Goal: Task Accomplishment & Management: Use online tool/utility

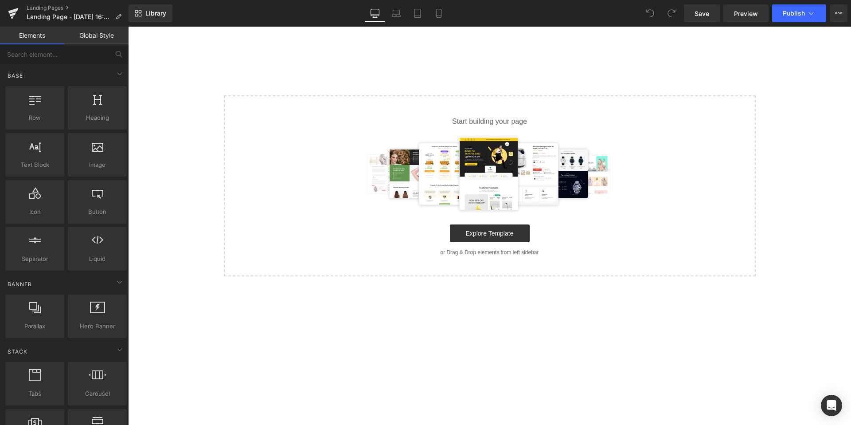
click at [84, 39] on link "Global Style" at bounding box center [96, 36] width 64 height 18
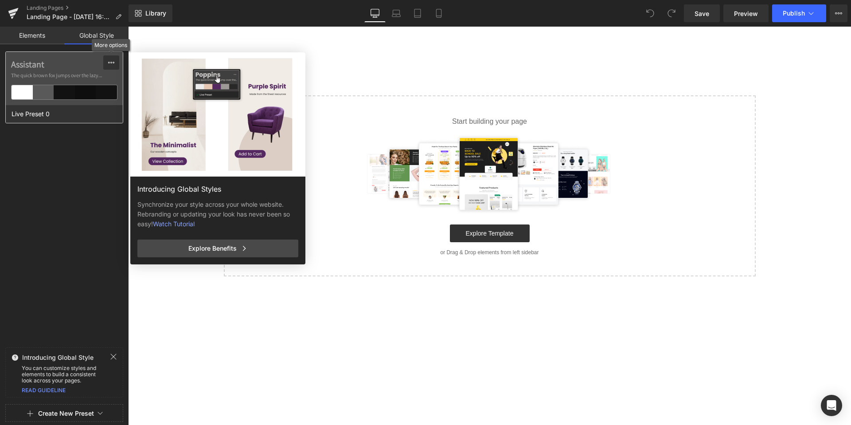
click at [114, 64] on icon at bounding box center [111, 62] width 7 height 7
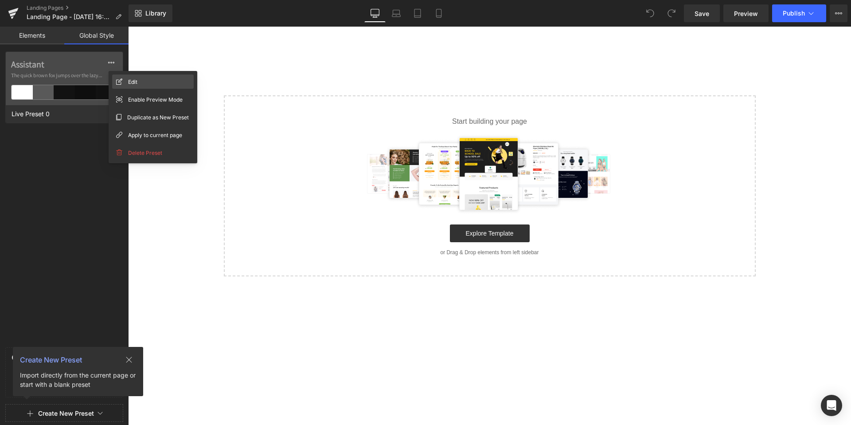
click at [129, 86] on div "Edit" at bounding box center [153, 81] width 82 height 14
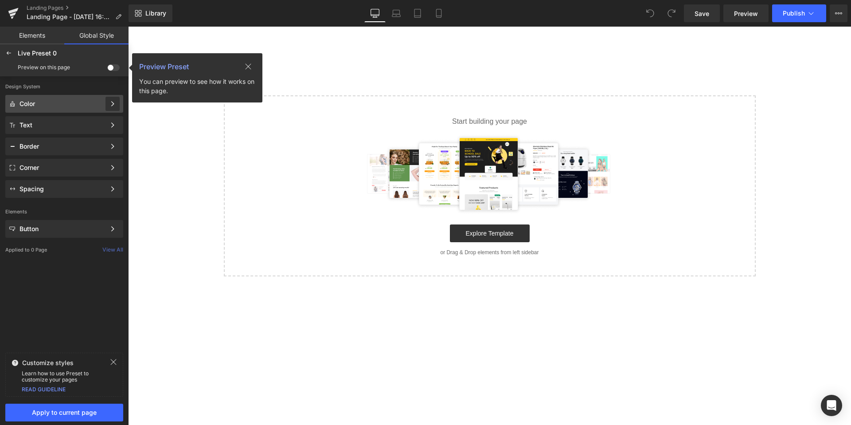
click at [106, 106] on div at bounding box center [113, 104] width 14 height 14
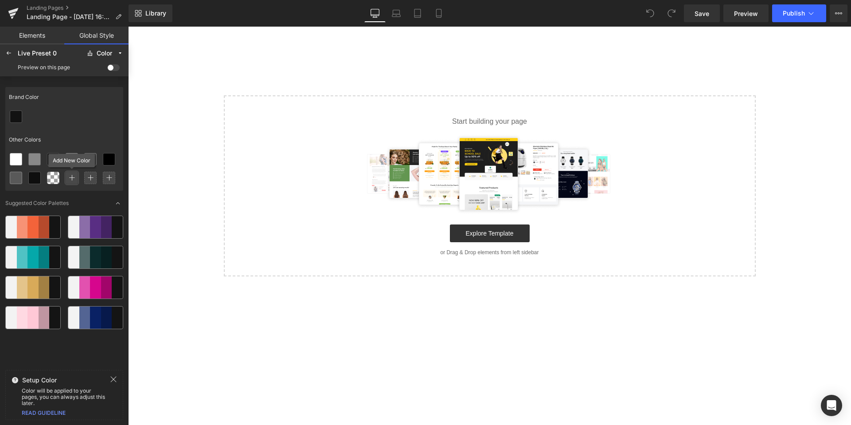
click at [78, 181] on div at bounding box center [72, 178] width 12 height 12
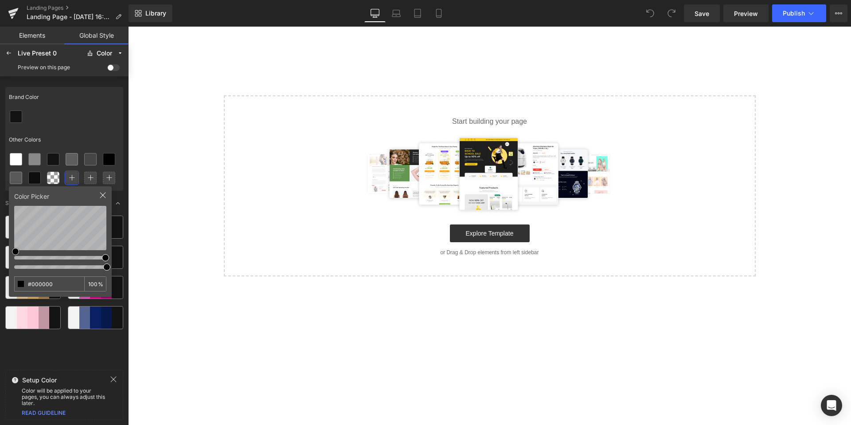
click at [96, 258] on div at bounding box center [60, 256] width 92 height 9
type input "#CCB058"
click at [93, 123] on div at bounding box center [64, 116] width 118 height 19
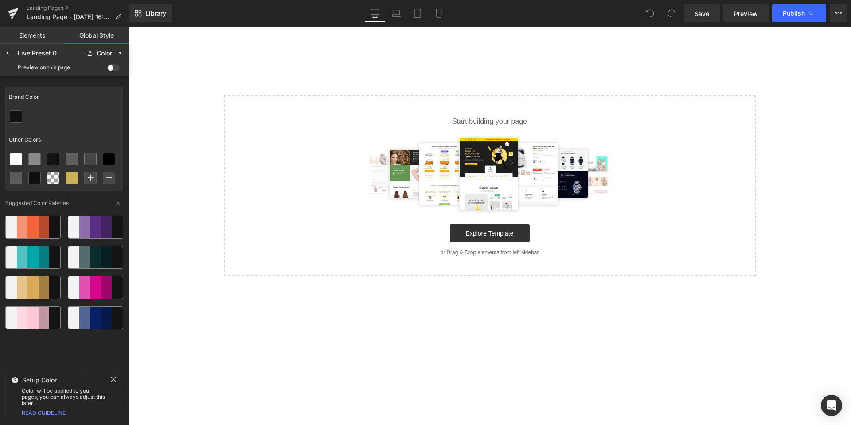
click at [33, 231] on div at bounding box center [32, 227] width 11 height 22
click at [16, 180] on icon at bounding box center [15, 177] width 7 height 7
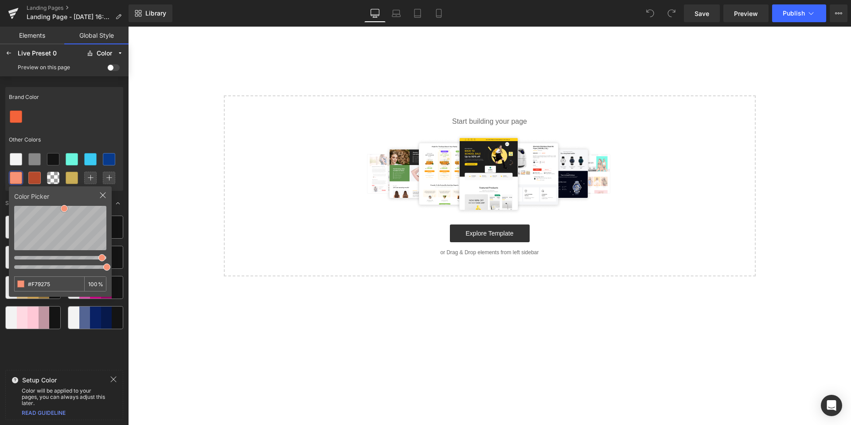
click at [104, 201] on div at bounding box center [102, 199] width 7 height 14
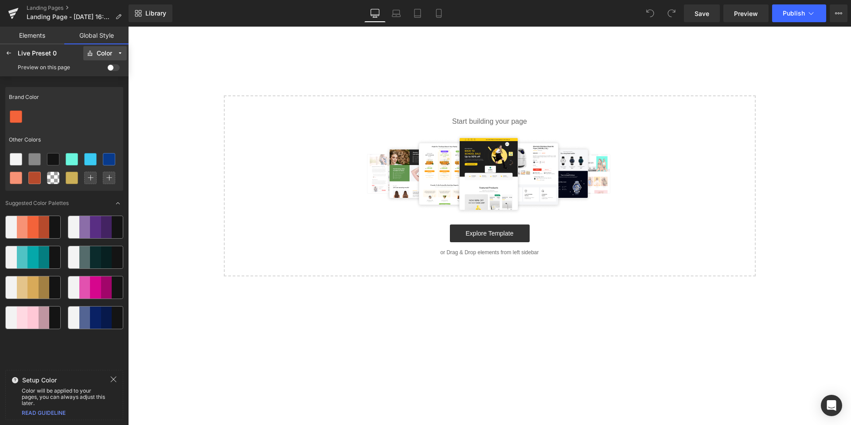
click at [113, 55] on button "Color" at bounding box center [104, 53] width 43 height 14
click at [104, 87] on div "Text" at bounding box center [100, 85] width 37 height 7
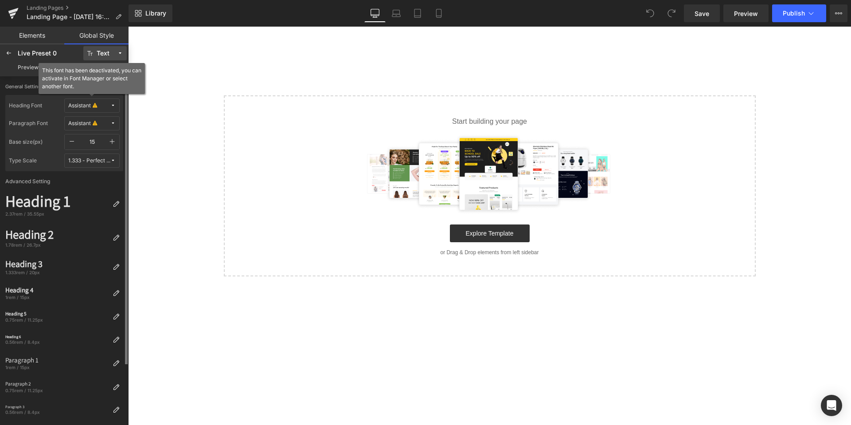
click at [103, 108] on span "Assistant" at bounding box center [89, 105] width 42 height 7
click at [94, 123] on div "Default" at bounding box center [83, 123] width 62 height 7
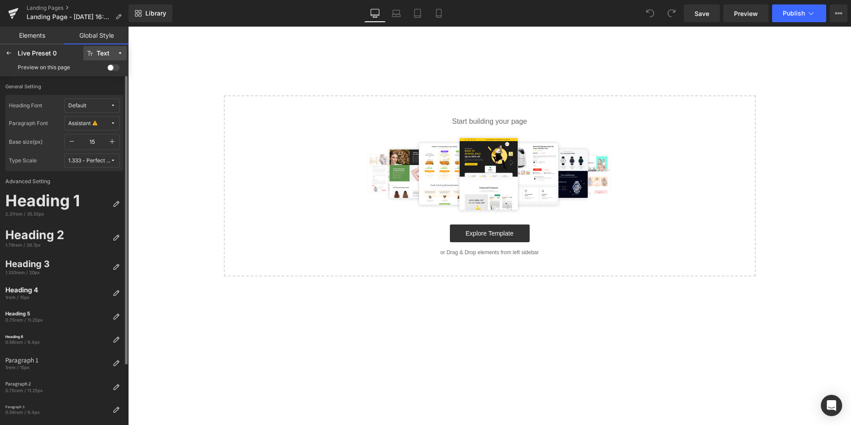
click at [102, 106] on span "Default" at bounding box center [89, 105] width 42 height 7
click at [56, 178] on label "Advanced Setting" at bounding box center [64, 180] width 121 height 19
click at [89, 128] on button "Assistant" at bounding box center [91, 123] width 55 height 14
click at [39, 157] on label "Type Scale" at bounding box center [36, 160] width 55 height 14
click at [54, 208] on div "Heading 1" at bounding box center [57, 201] width 104 height 19
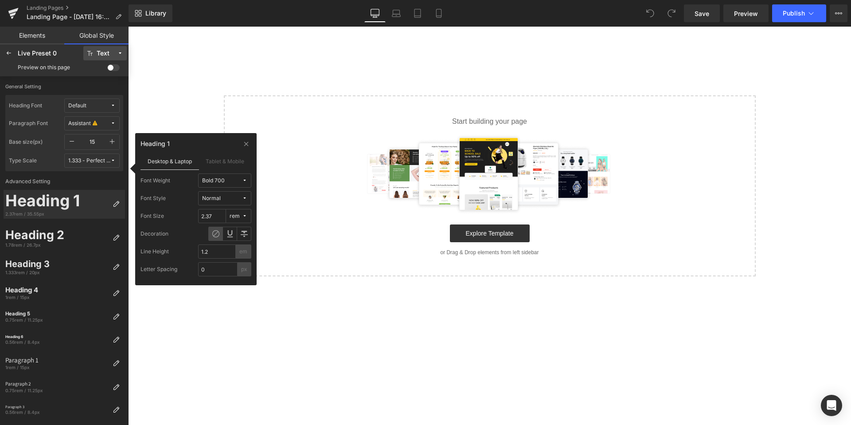
click at [226, 180] on span "Bold 700" at bounding box center [222, 180] width 40 height 7
click at [219, 214] on label "Semi Thin 200" at bounding box center [225, 212] width 37 height 6
click at [236, 200] on span "Normal" at bounding box center [222, 198] width 40 height 7
click at [237, 230] on label "Italic" at bounding box center [233, 230] width 12 height 6
click at [243, 183] on button "Semi Thin 200" at bounding box center [224, 180] width 53 height 14
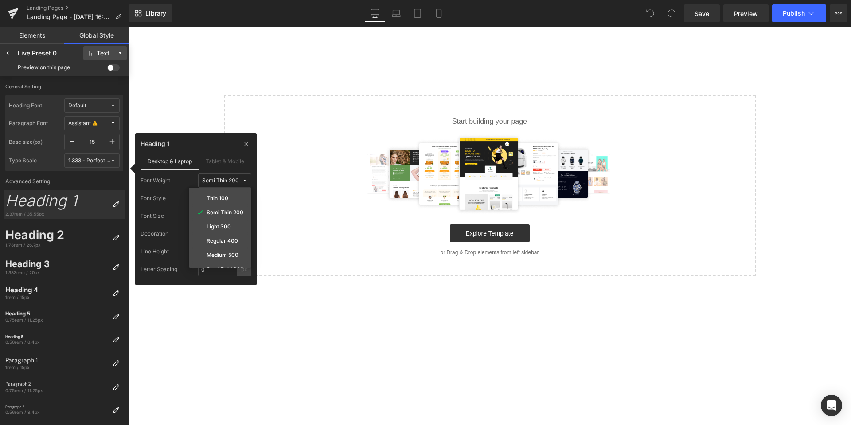
click at [243, 183] on button "Semi Thin 200" at bounding box center [224, 180] width 53 height 14
click at [243, 212] on button "rem" at bounding box center [238, 216] width 25 height 14
click at [239, 236] on label "px" at bounding box center [237, 234] width 6 height 6
type input "35.55"
click at [231, 233] on icon at bounding box center [230, 233] width 7 height 7
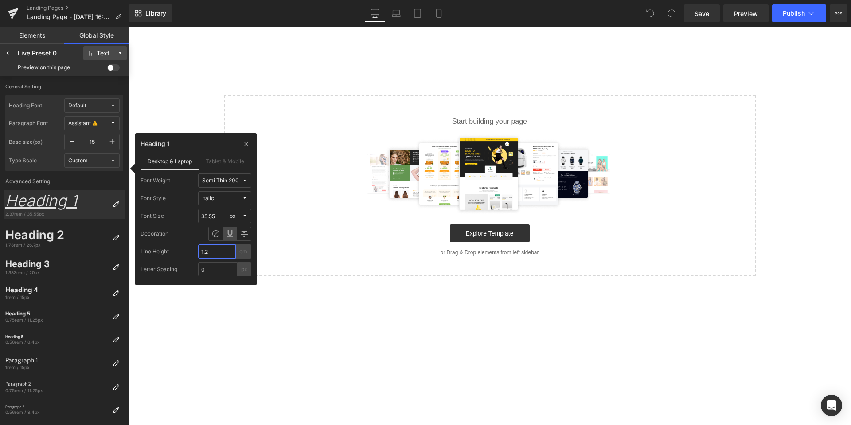
click at [220, 254] on input "1.2" at bounding box center [217, 251] width 38 height 14
type input "1.29"
click at [173, 236] on div "Decoration" at bounding box center [196, 234] width 111 height 14
click at [231, 254] on input "1.29" at bounding box center [217, 251] width 38 height 14
click at [221, 270] on input "0" at bounding box center [217, 269] width 39 height 14
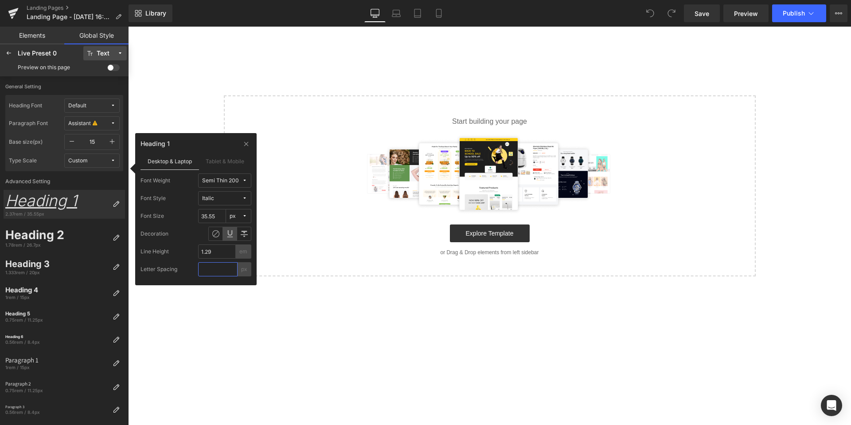
type input "2"
click at [178, 198] on div "Font Style Italic" at bounding box center [196, 198] width 111 height 14
click at [250, 146] on div at bounding box center [246, 143] width 11 height 11
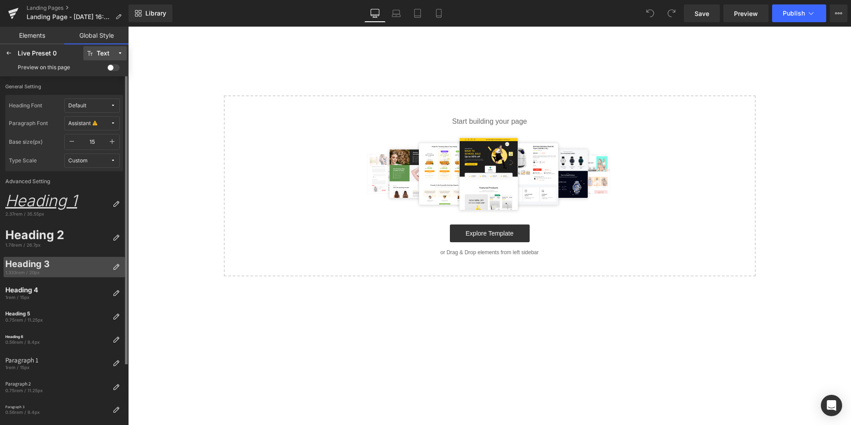
scroll to position [71, 0]
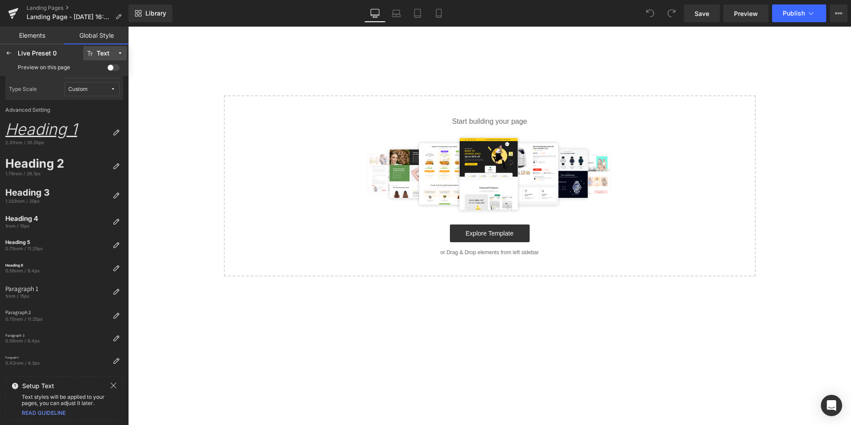
click at [111, 68] on span at bounding box center [113, 67] width 12 height 7
click at [107, 69] on input "checkbox" at bounding box center [107, 69] width 0 height 0
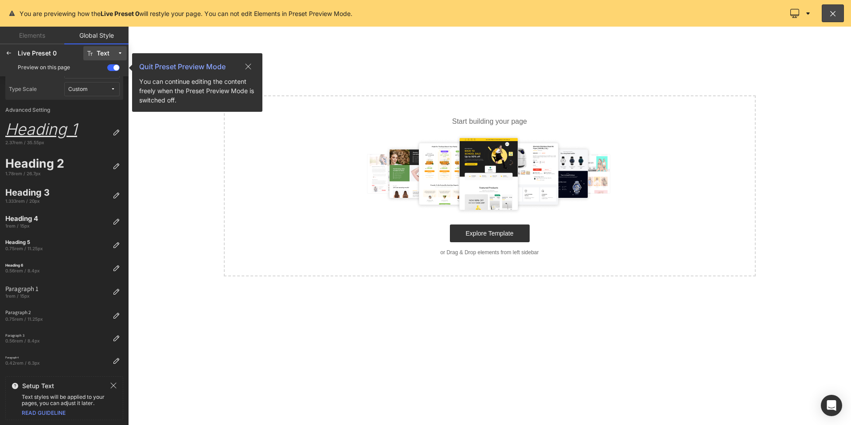
click at [111, 68] on span at bounding box center [113, 67] width 12 height 7
click at [107, 69] on input "checkbox" at bounding box center [107, 69] width 0 height 0
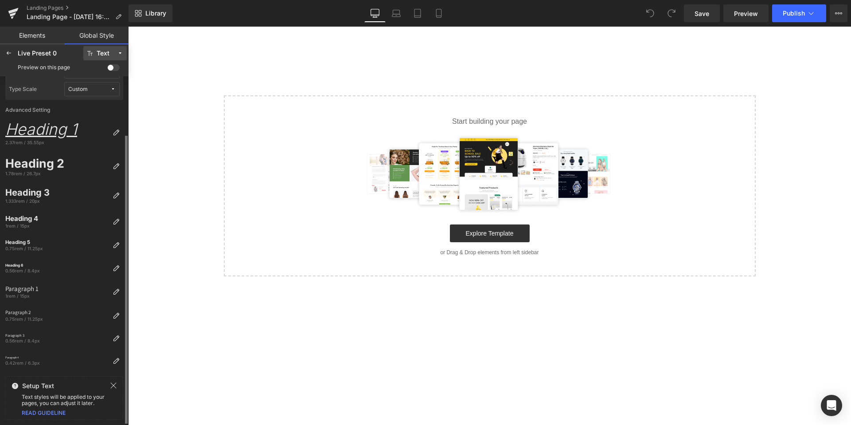
click at [105, 89] on span "Custom" at bounding box center [89, 89] width 42 height 7
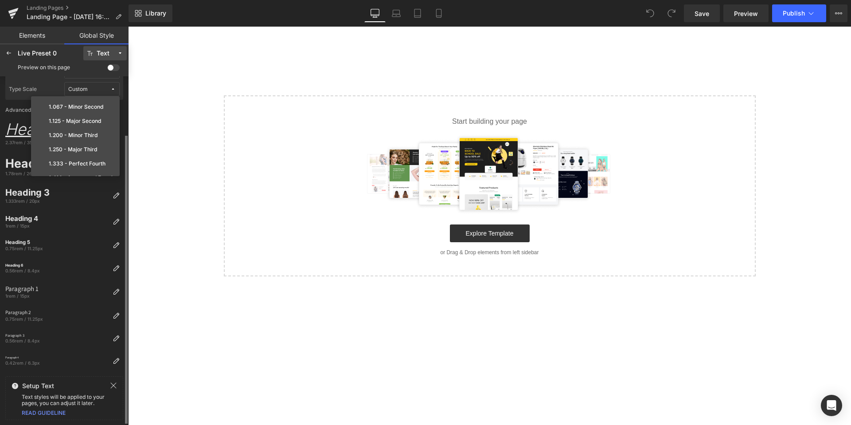
click at [107, 89] on span "Custom" at bounding box center [89, 89] width 42 height 7
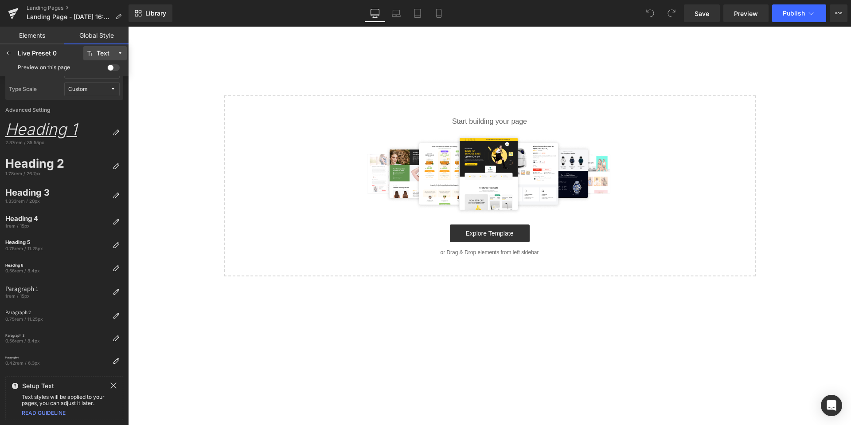
click at [32, 38] on link "Elements" at bounding box center [32, 36] width 64 height 18
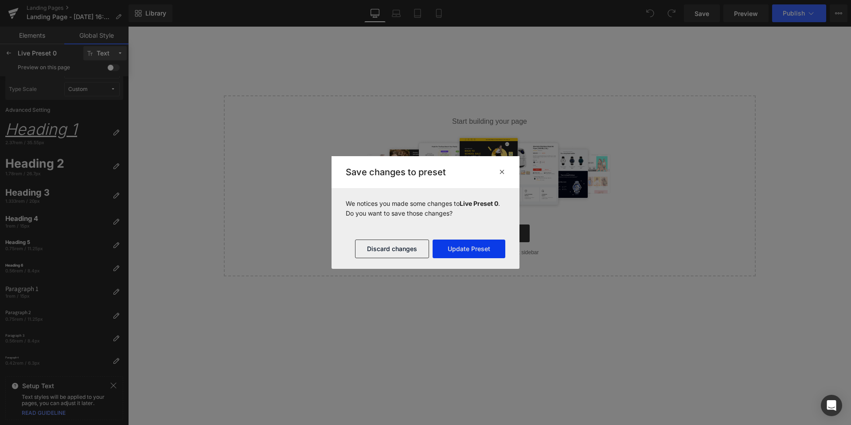
click at [479, 254] on button "Update Preset" at bounding box center [469, 248] width 73 height 19
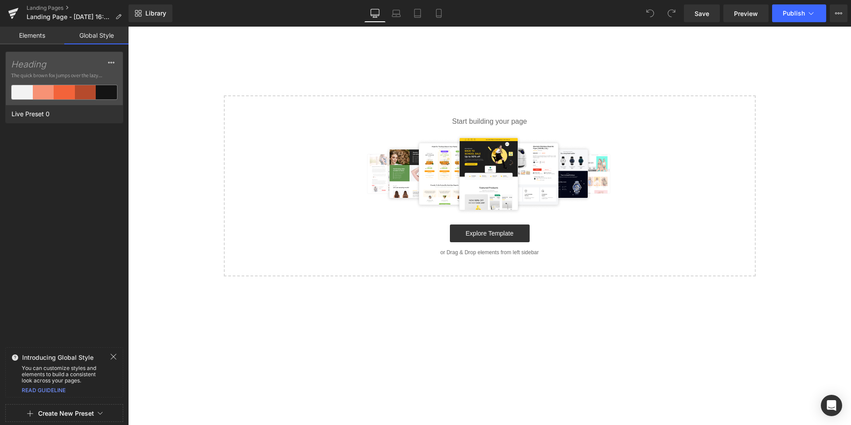
click at [35, 37] on link "Elements" at bounding box center [32, 36] width 64 height 18
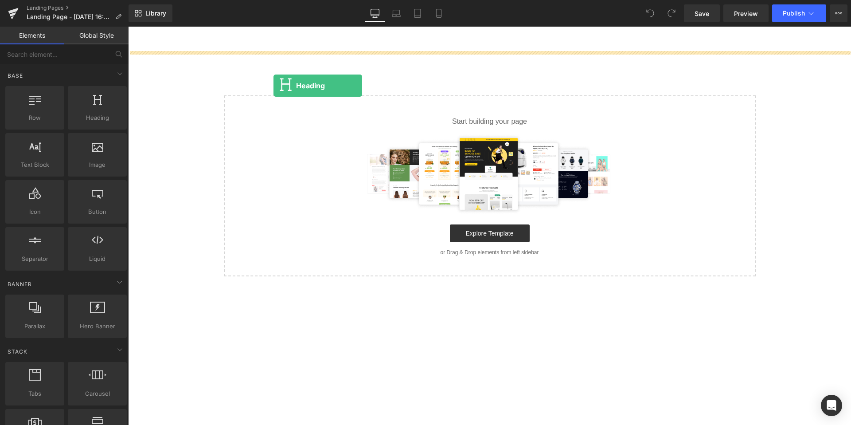
drag, startPoint x: 217, startPoint y: 142, endPoint x: 276, endPoint y: 84, distance: 82.1
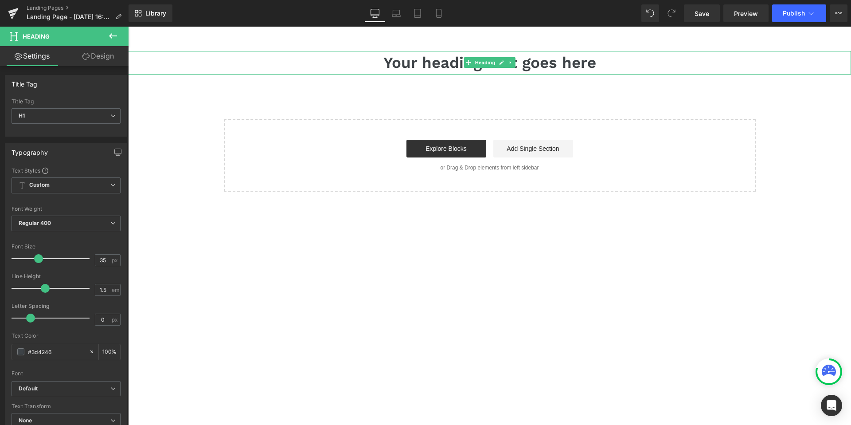
click at [394, 63] on h1 "Your heading text goes here" at bounding box center [489, 62] width 723 height 23
click at [618, 61] on h1 "Your heading text goes here" at bounding box center [489, 62] width 723 height 23
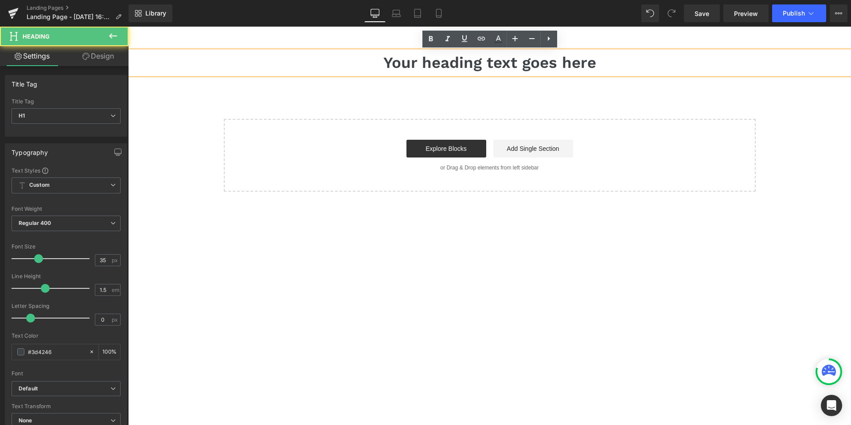
click at [618, 61] on h1 "Your heading text goes here" at bounding box center [489, 62] width 723 height 23
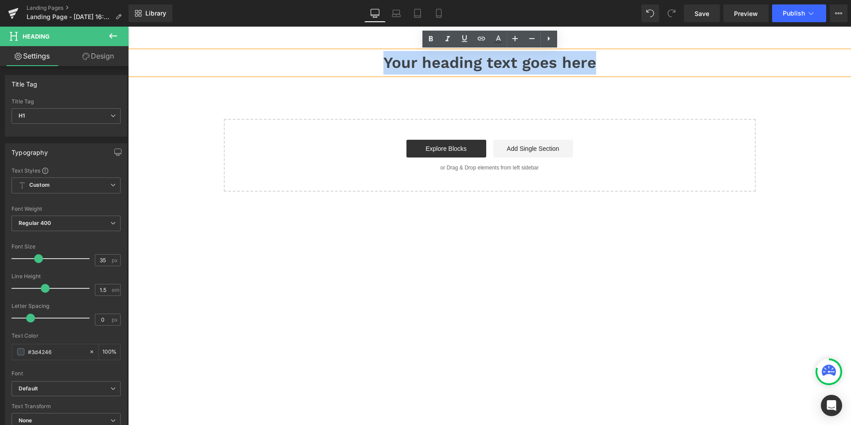
copy h1 "Your heading text goes here"
click at [618, 61] on h1 "Your heading text goes here" at bounding box center [489, 62] width 723 height 23
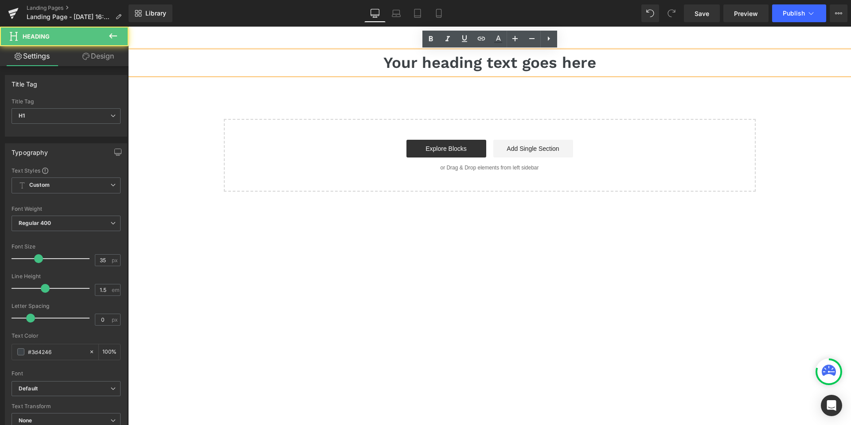
click at [618, 61] on h1 "Your heading text goes here" at bounding box center [489, 62] width 723 height 23
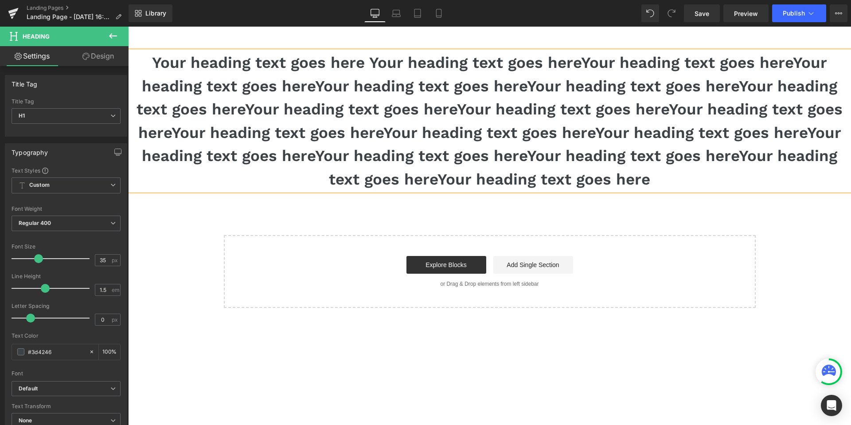
click at [286, 133] on h1 "Your heading text goes here Your heading text goes hereYour heading text goes h…" at bounding box center [489, 121] width 723 height 140
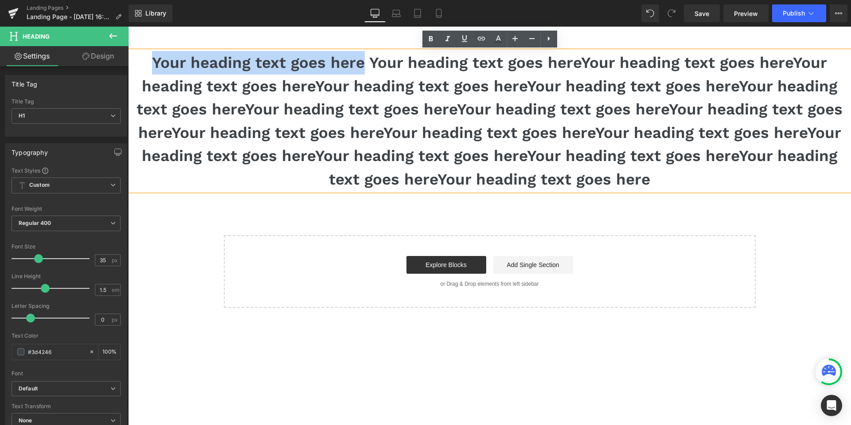
drag, startPoint x: 158, startPoint y: 64, endPoint x: 365, endPoint y: 63, distance: 207.0
click at [365, 63] on h1 "Your heading text goes here Your heading text goes hereYour heading text goes h…" at bounding box center [489, 121] width 723 height 140
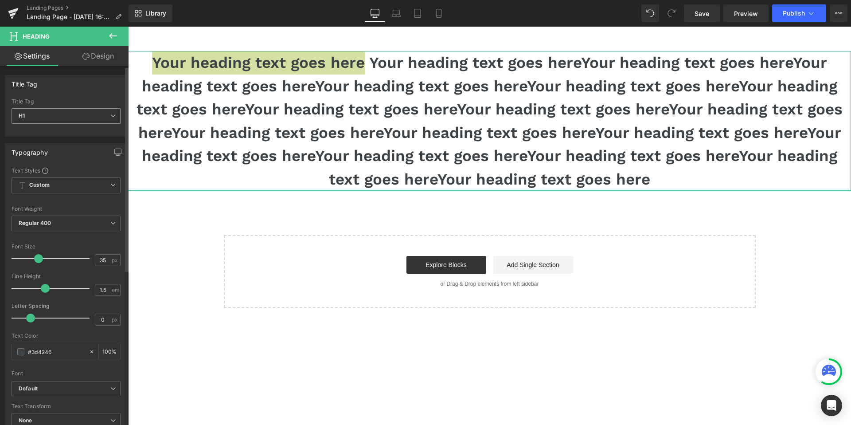
click at [106, 116] on span "H1" at bounding box center [66, 116] width 109 height 16
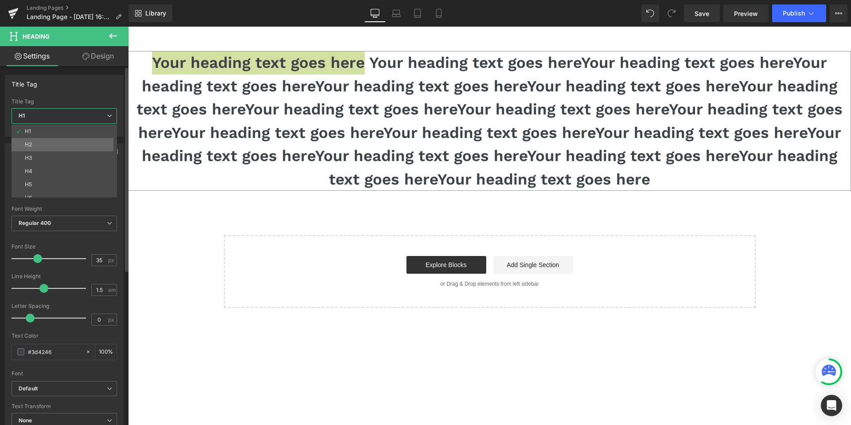
click at [74, 146] on li "H2" at bounding box center [67, 144] width 110 height 13
type input "20"
type input "2"
type input "100"
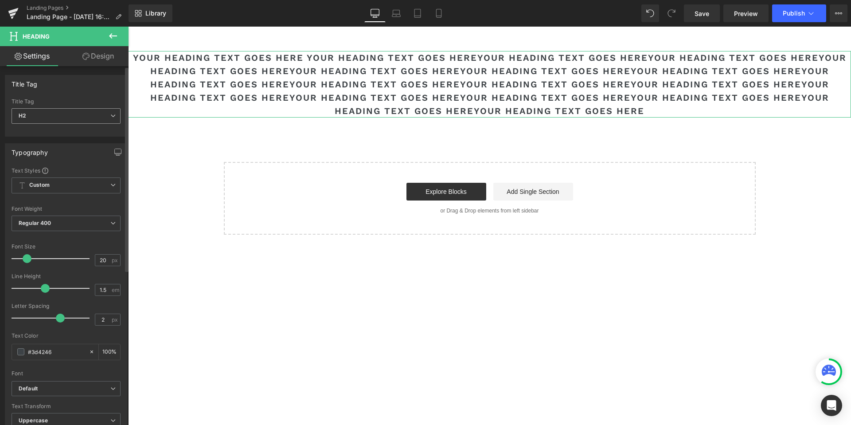
click at [107, 112] on span "H2" at bounding box center [66, 116] width 109 height 16
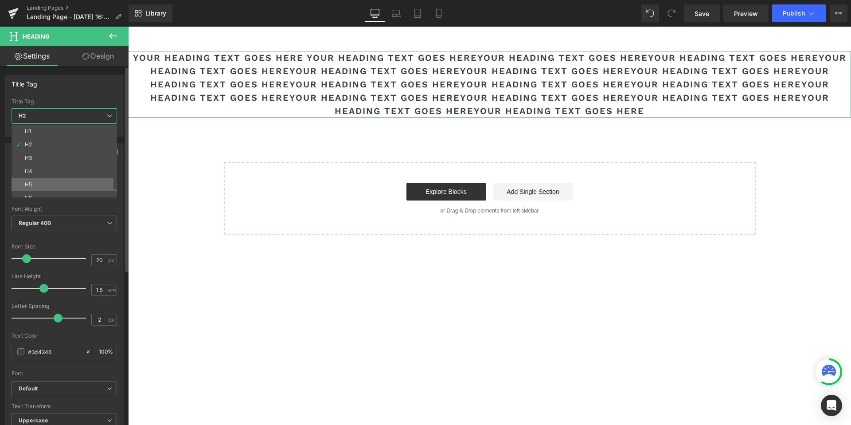
scroll to position [7, 0]
click at [69, 185] on li "H6" at bounding box center [67, 190] width 110 height 13
type input "14"
type input "0"
type input "100"
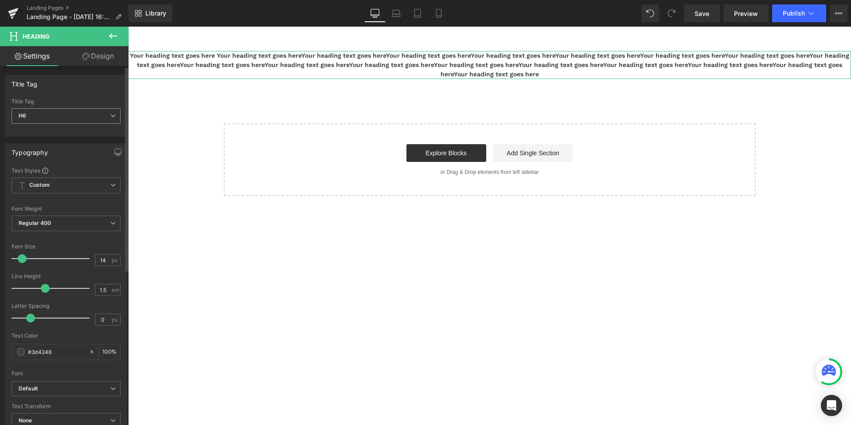
click at [104, 113] on span "H6" at bounding box center [66, 116] width 109 height 16
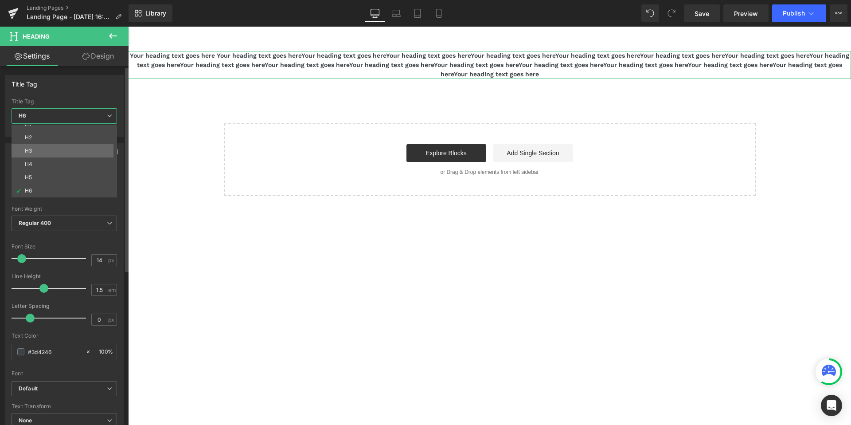
scroll to position [0, 0]
click at [74, 131] on li "H1" at bounding box center [67, 131] width 110 height 13
type input "35"
type input "100"
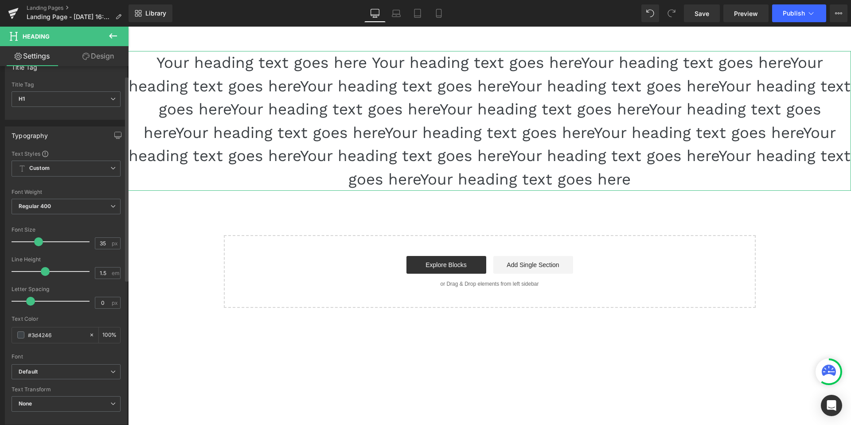
scroll to position [20, 0]
click at [96, 164] on span "Custom Setup Global Style" at bounding box center [66, 166] width 109 height 16
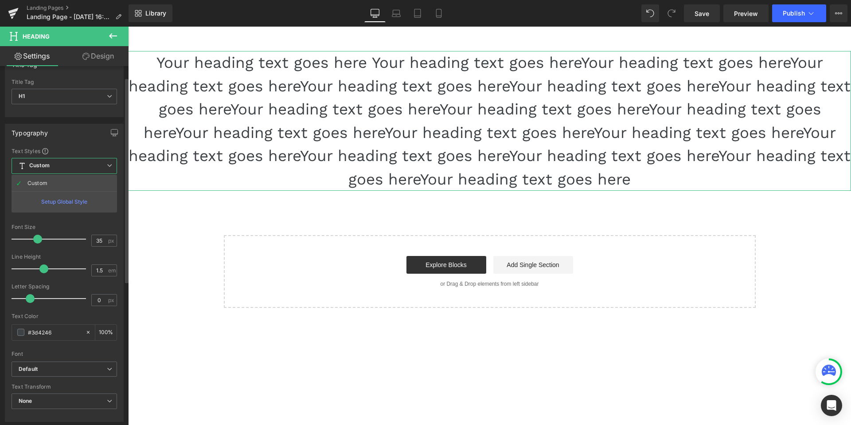
click at [83, 144] on div "Typography Text Styles Custom Custom Setup Global Style Custom Setup Global Sty…" at bounding box center [64, 273] width 119 height 298
click at [105, 207] on span "Regular 400" at bounding box center [66, 204] width 109 height 16
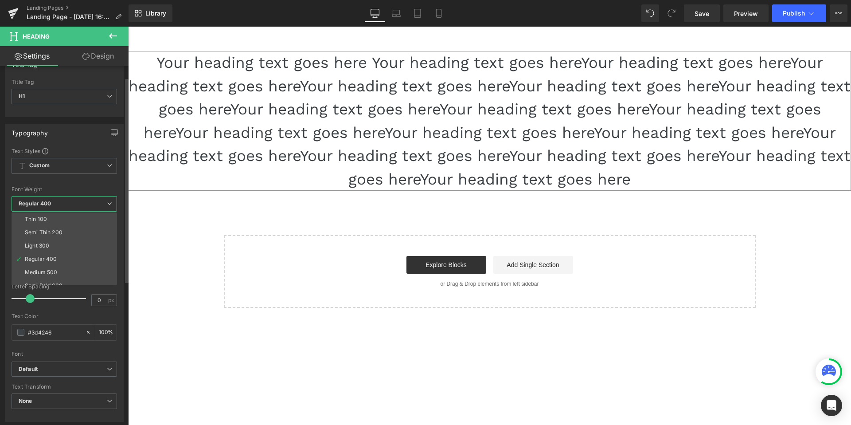
click at [105, 207] on span "Regular 400" at bounding box center [65, 204] width 106 height 16
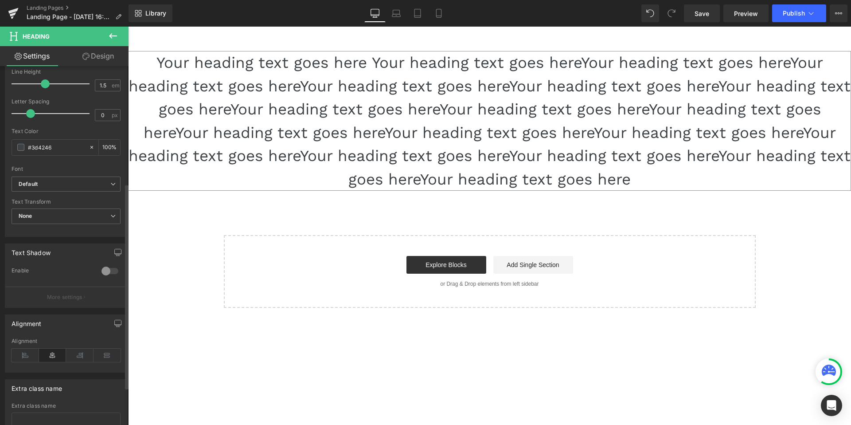
scroll to position [206, 0]
click at [105, 270] on div at bounding box center [109, 269] width 21 height 14
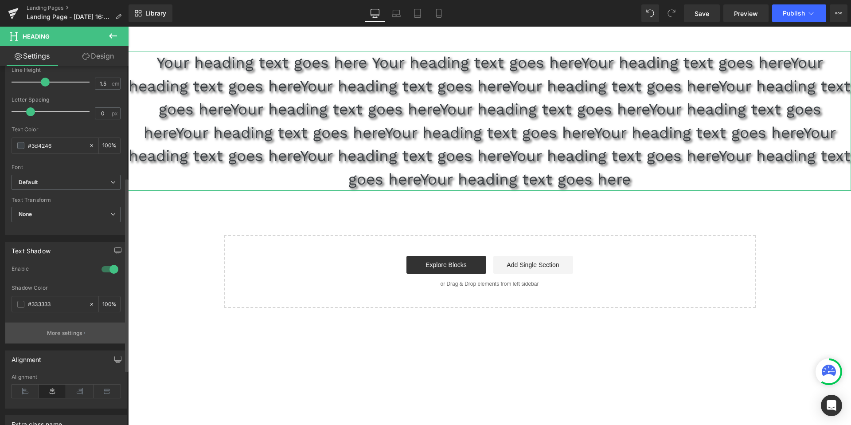
click at [72, 337] on button "More settings" at bounding box center [65, 332] width 121 height 21
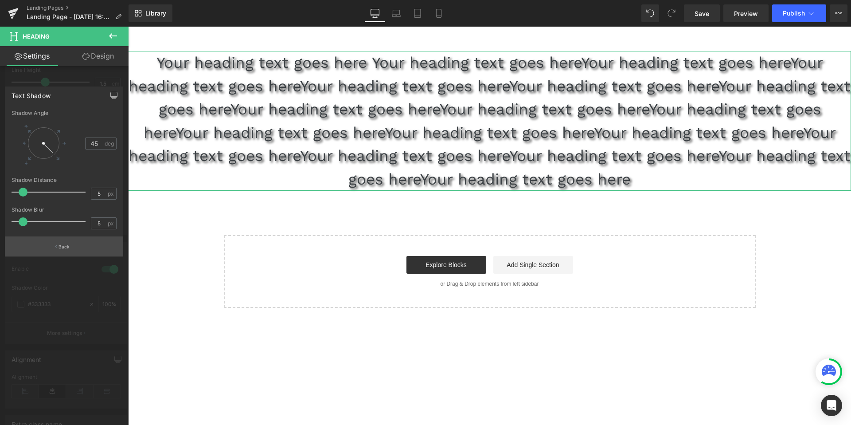
click at [67, 248] on p "Back" at bounding box center [65, 246] width 12 height 7
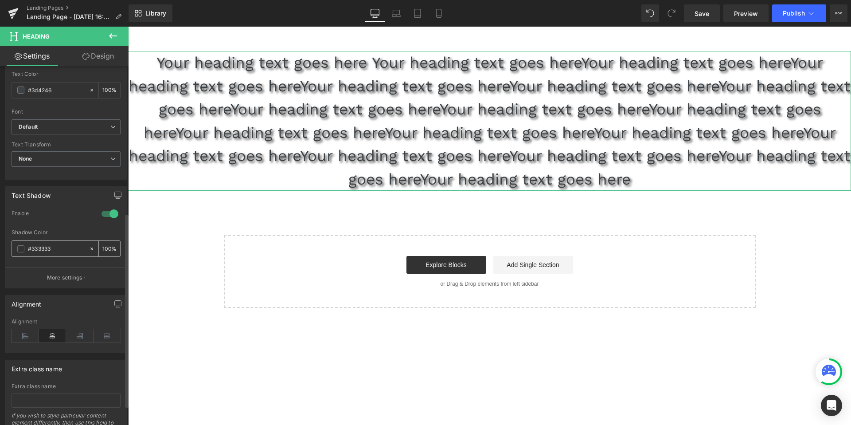
scroll to position [309, 0]
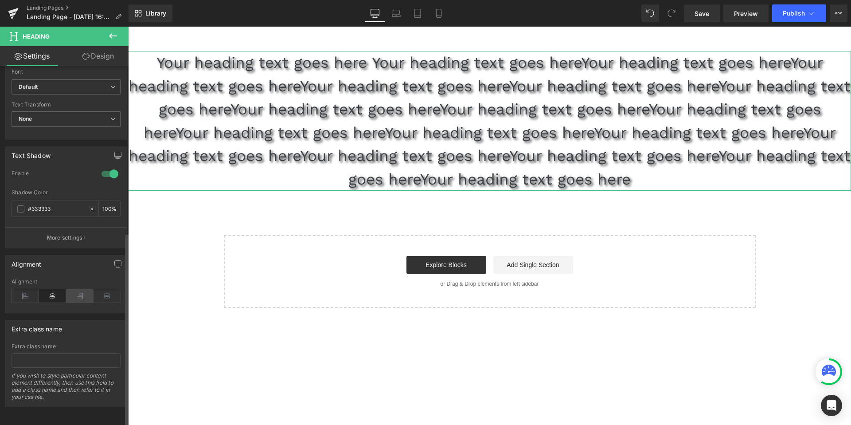
click at [76, 289] on icon at bounding box center [79, 295] width 27 height 13
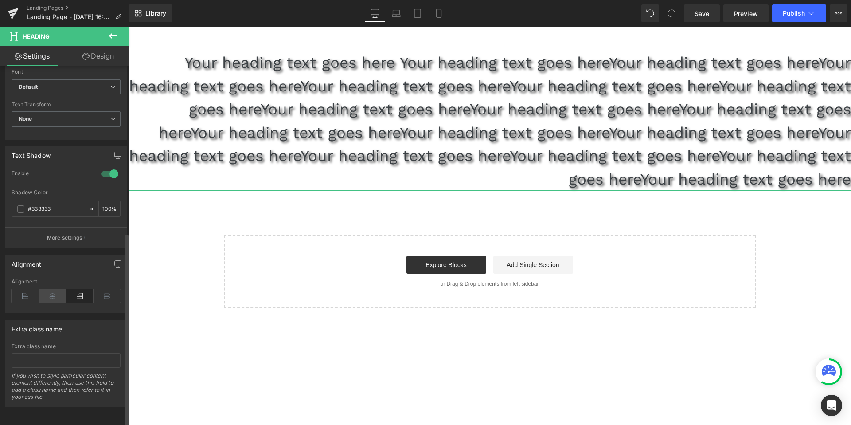
click at [54, 292] on icon at bounding box center [52, 295] width 27 height 13
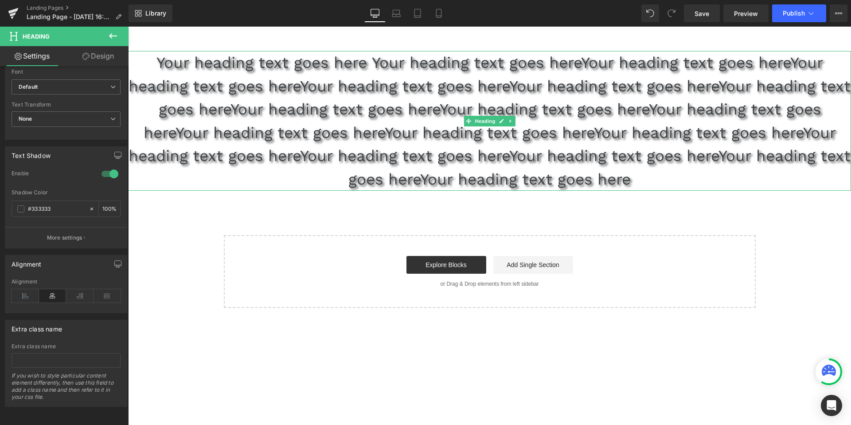
click at [411, 84] on h1 "Your heading text goes here Your heading text goes hereYour heading text goes h…" at bounding box center [489, 121] width 723 height 140
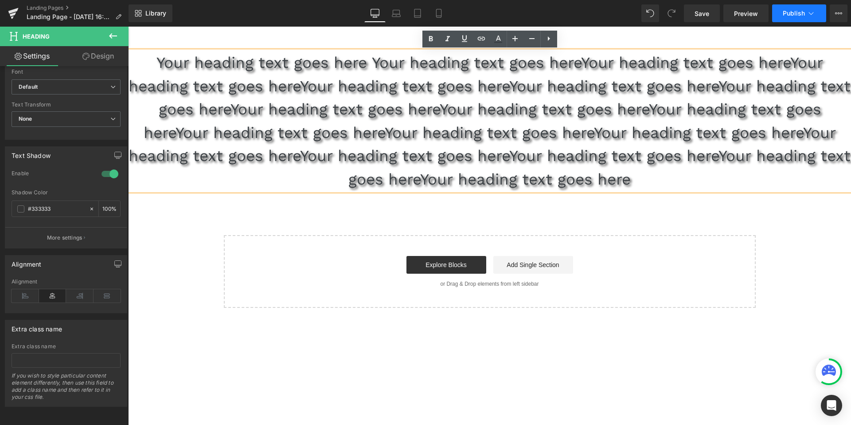
click at [783, 17] on button "Publish" at bounding box center [799, 13] width 54 height 18
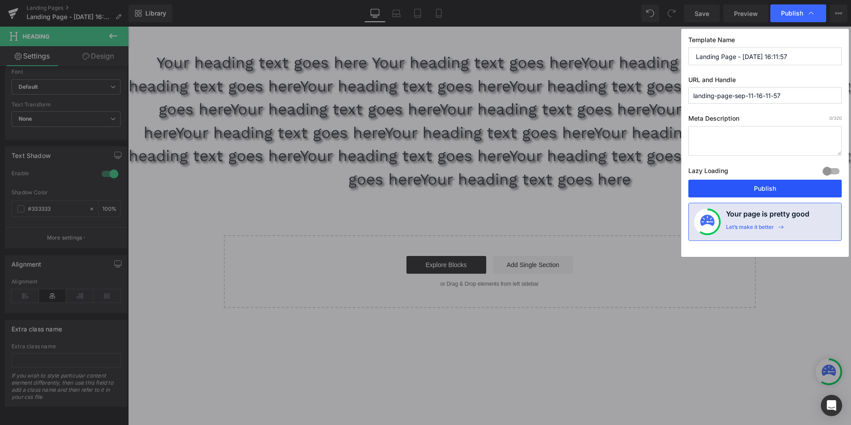
click at [766, 195] on button "Publish" at bounding box center [765, 189] width 153 height 18
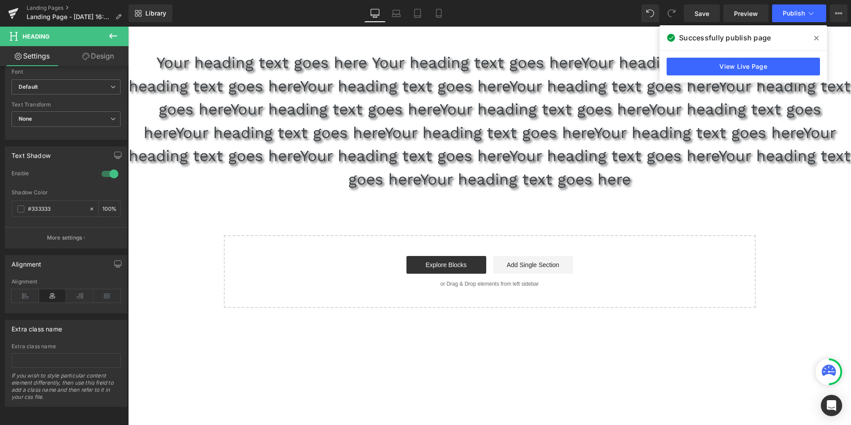
scroll to position [309, 0]
click at [674, 72] on link "View Live Page" at bounding box center [743, 67] width 153 height 18
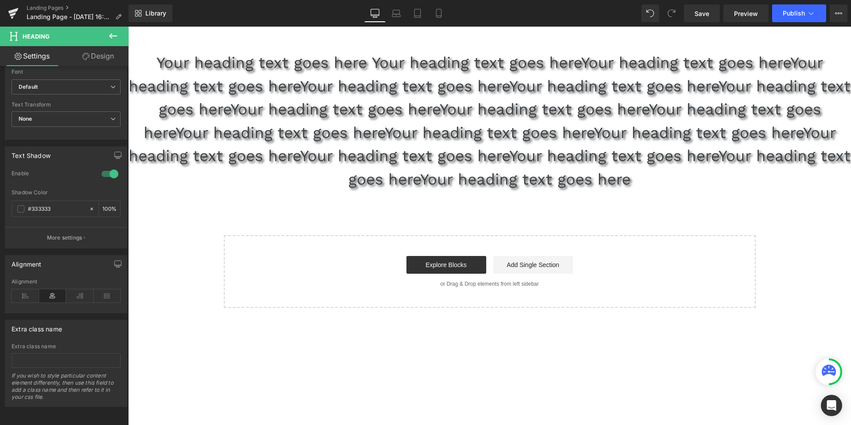
click at [116, 39] on icon at bounding box center [113, 36] width 11 height 11
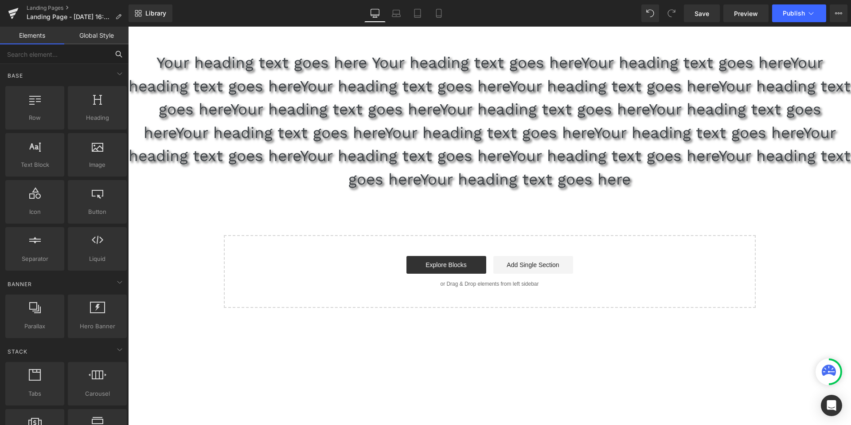
click at [39, 57] on input "text" at bounding box center [54, 54] width 109 height 20
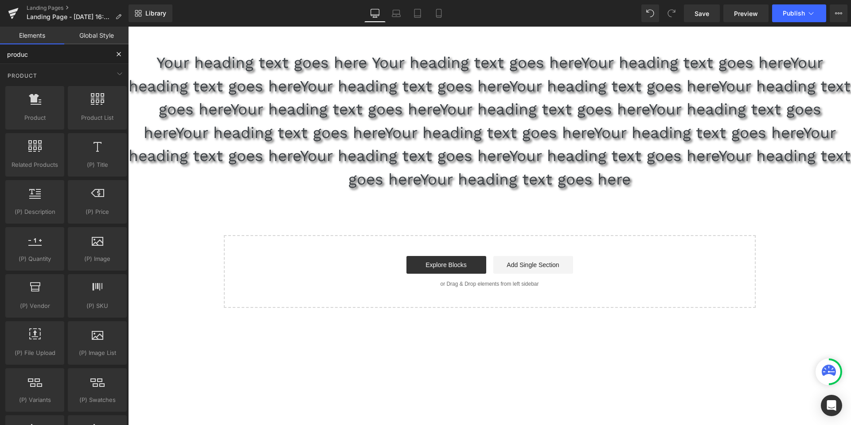
type input "product"
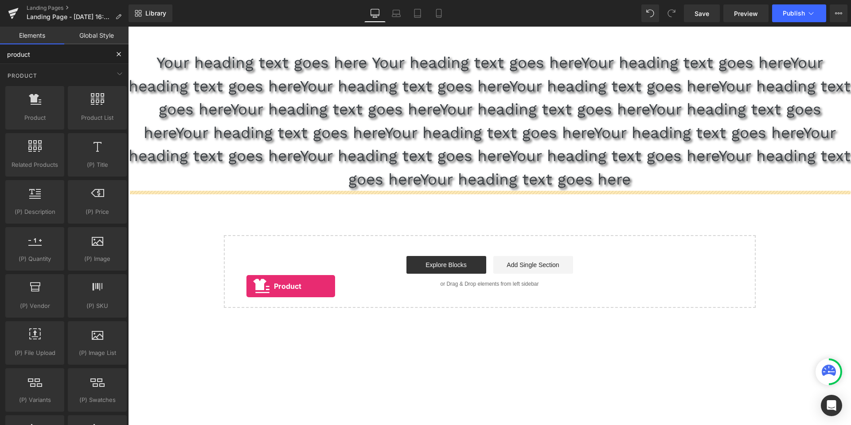
drag, startPoint x: 159, startPoint y: 136, endPoint x: 246, endPoint y: 286, distance: 173.8
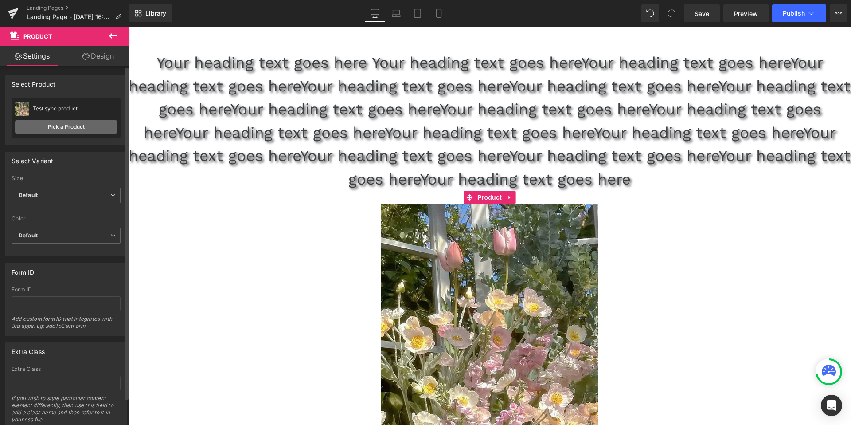
click at [75, 129] on link "Pick a Product" at bounding box center [66, 127] width 102 height 14
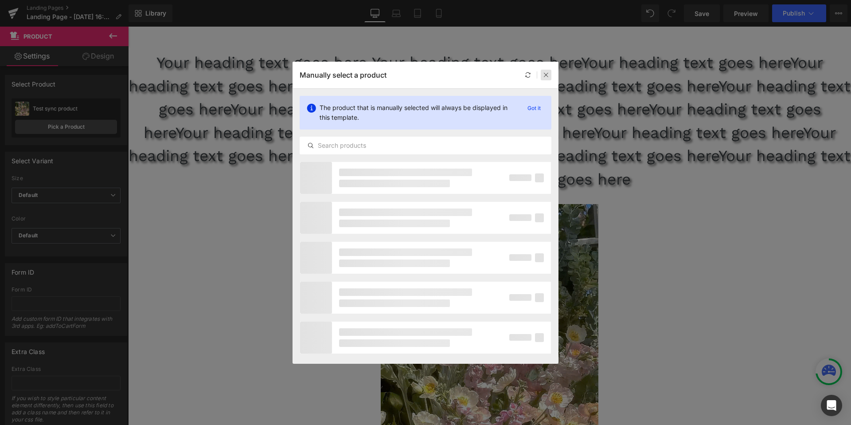
click at [547, 76] on icon at bounding box center [546, 75] width 6 height 6
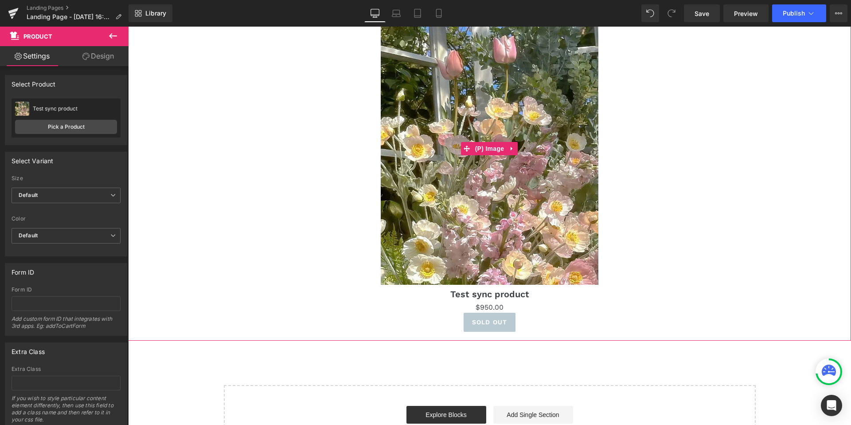
scroll to position [238, 0]
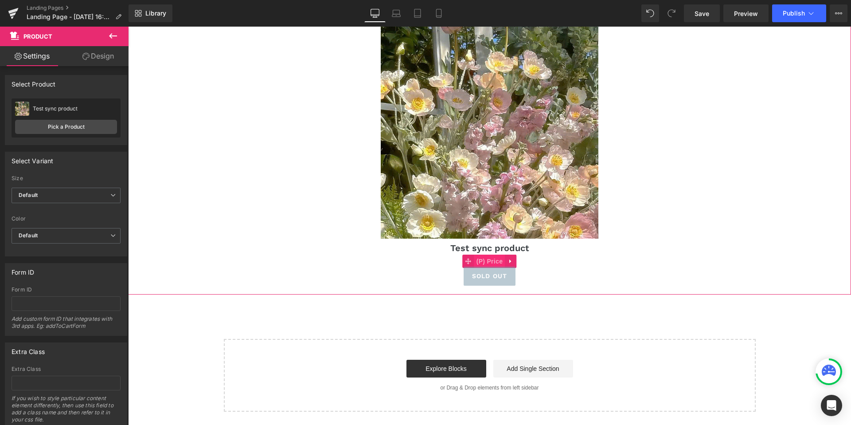
click at [490, 264] on span "(P) Price" at bounding box center [489, 260] width 31 height 13
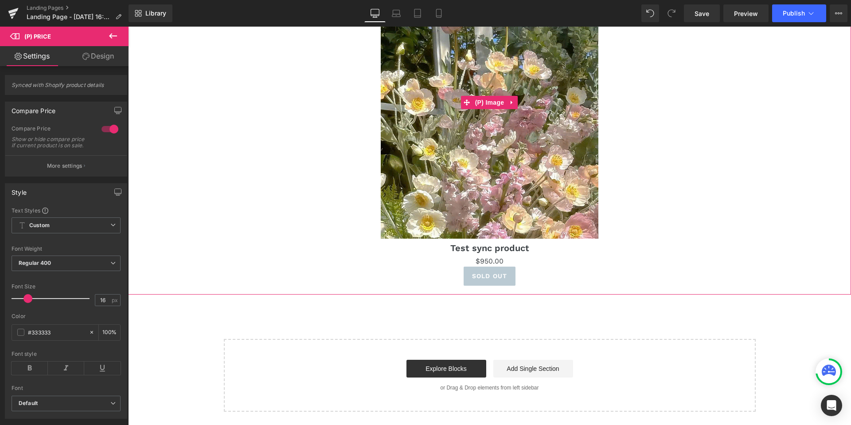
click at [637, 202] on div "Sale Off" at bounding box center [489, 102] width 363 height 272
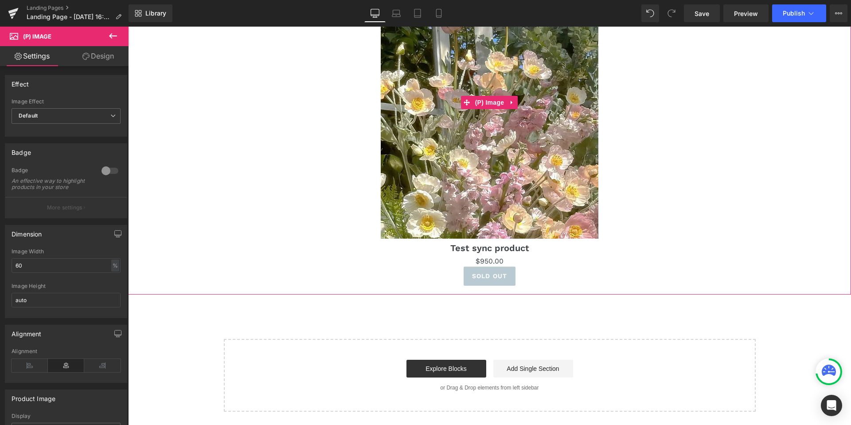
click at [457, 129] on img at bounding box center [490, 102] width 218 height 272
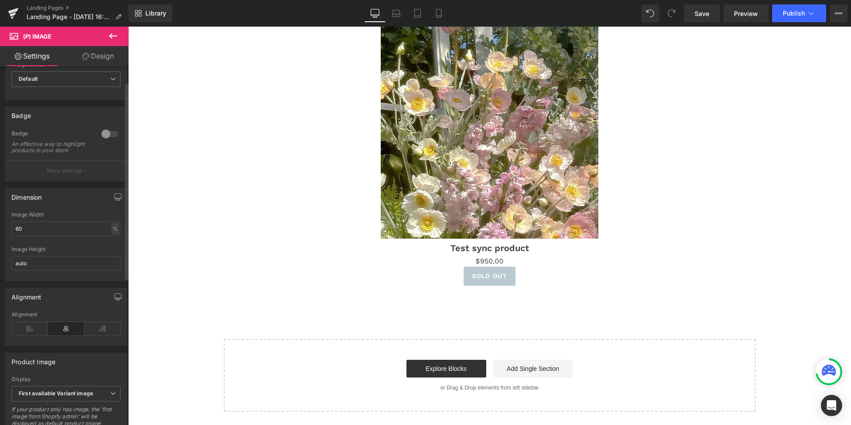
scroll to position [41, 0]
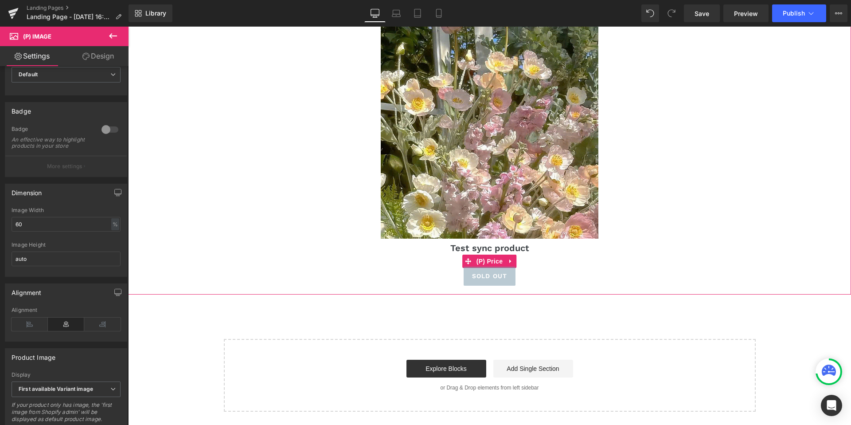
click at [425, 264] on div "$0 $950.00" at bounding box center [489, 261] width 363 height 11
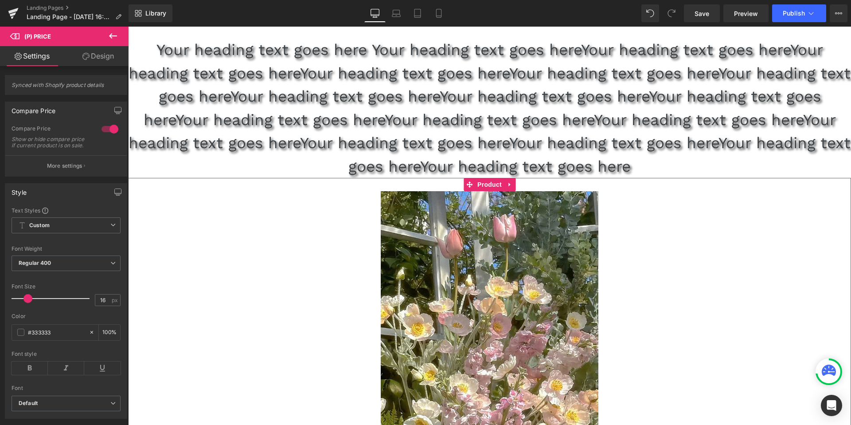
scroll to position [12, 0]
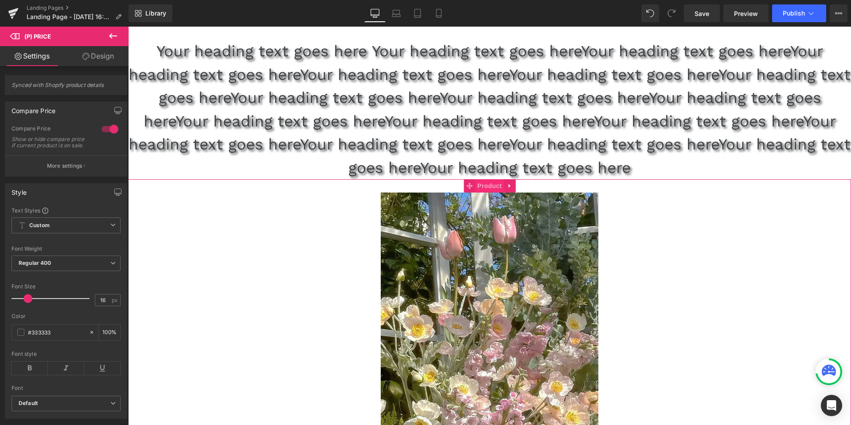
click at [493, 185] on span "Product" at bounding box center [489, 185] width 29 height 13
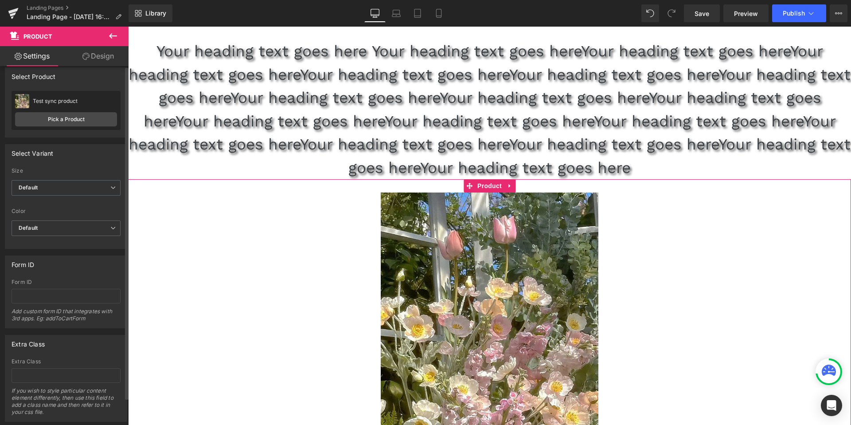
scroll to position [0, 0]
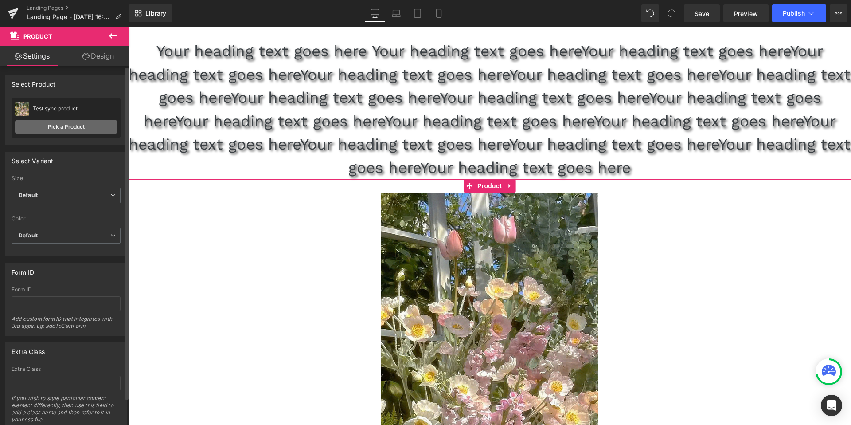
click at [92, 130] on link "Pick a Product" at bounding box center [66, 127] width 102 height 14
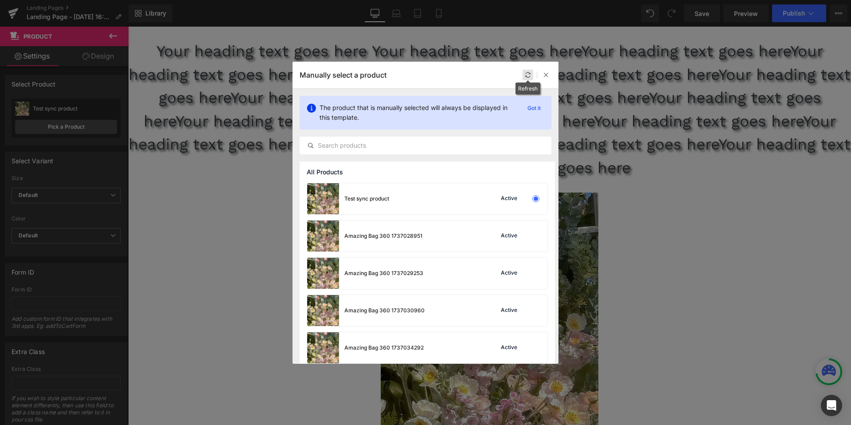
click at [528, 76] on icon at bounding box center [528, 75] width 6 height 6
click at [549, 75] on icon at bounding box center [546, 75] width 6 height 6
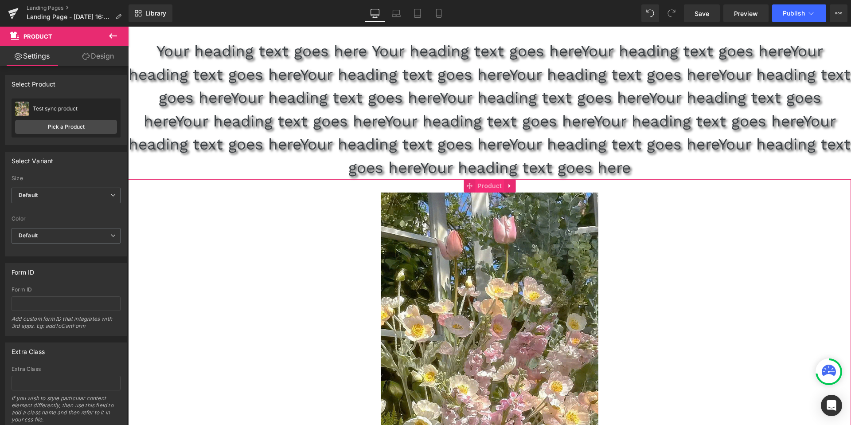
click at [493, 186] on span "Product" at bounding box center [489, 185] width 29 height 13
click at [52, 129] on link "Pick a Product" at bounding box center [66, 127] width 102 height 14
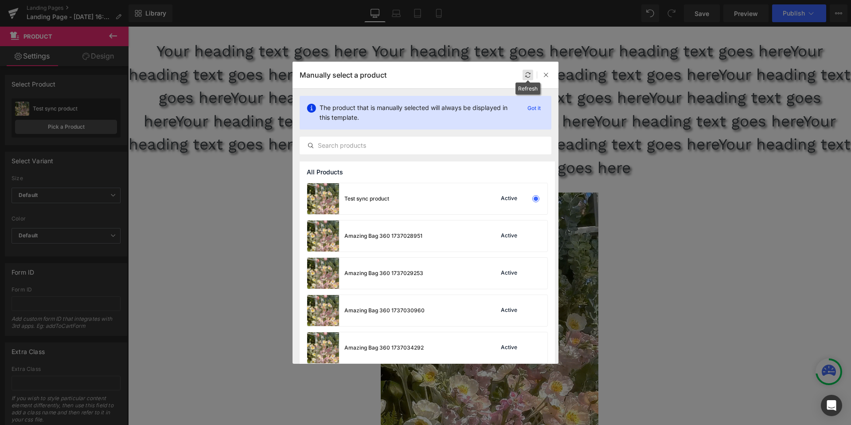
click at [528, 75] on icon at bounding box center [528, 75] width 6 height 6
click at [524, 238] on div "Active" at bounding box center [518, 236] width 60 height 12
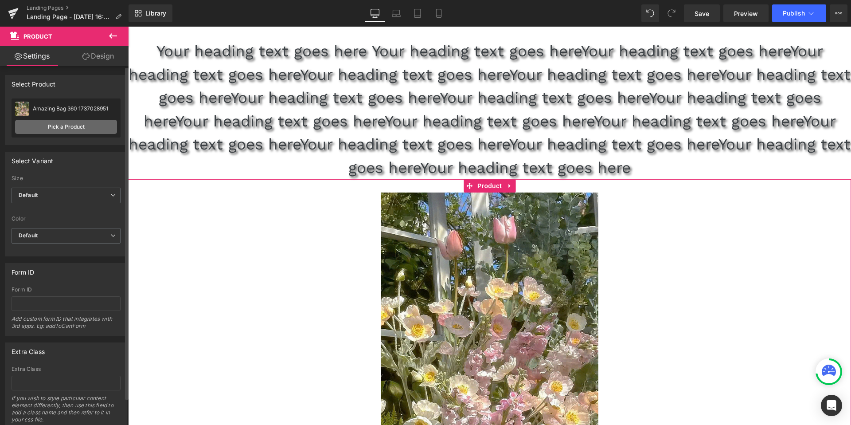
click at [55, 127] on link "Pick a Product" at bounding box center [66, 127] width 102 height 14
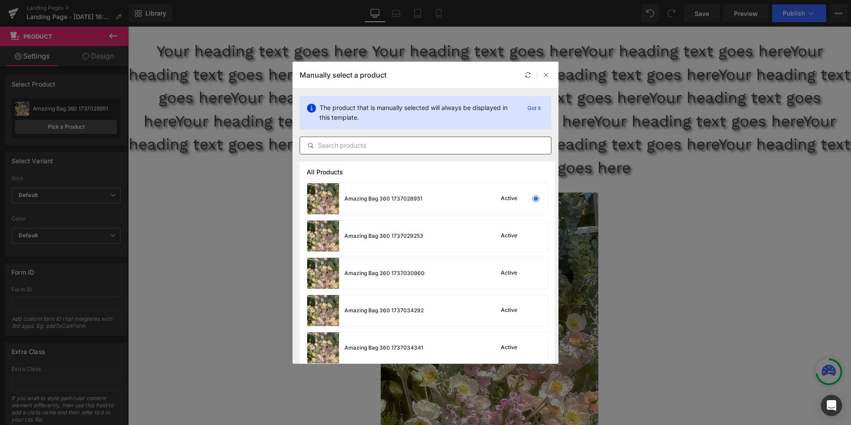
click at [409, 150] on div at bounding box center [426, 146] width 252 height 18
click at [383, 145] on input "text" at bounding box center [425, 145] width 251 height 11
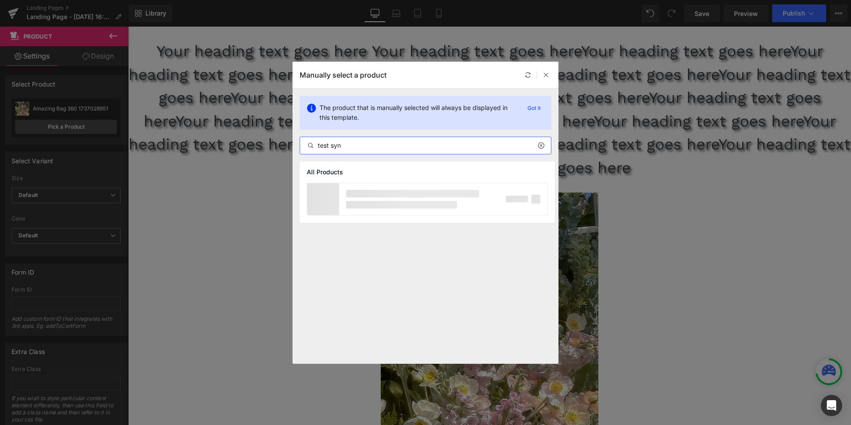
type input "test sync"
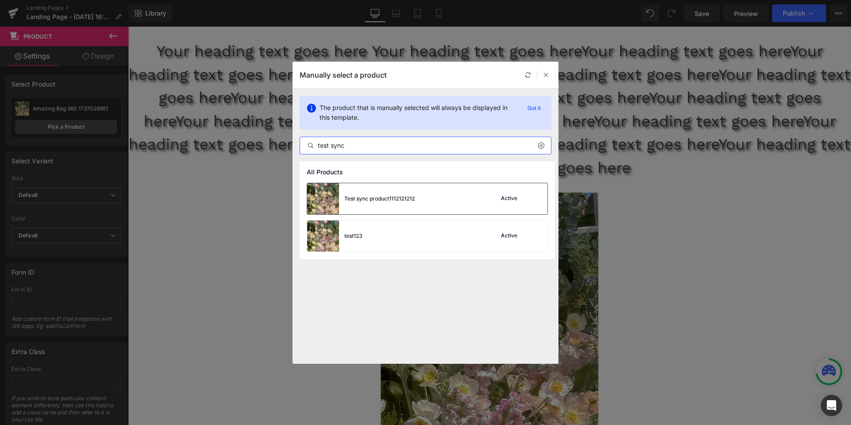
click at [513, 198] on div "Active" at bounding box center [509, 198] width 20 height 7
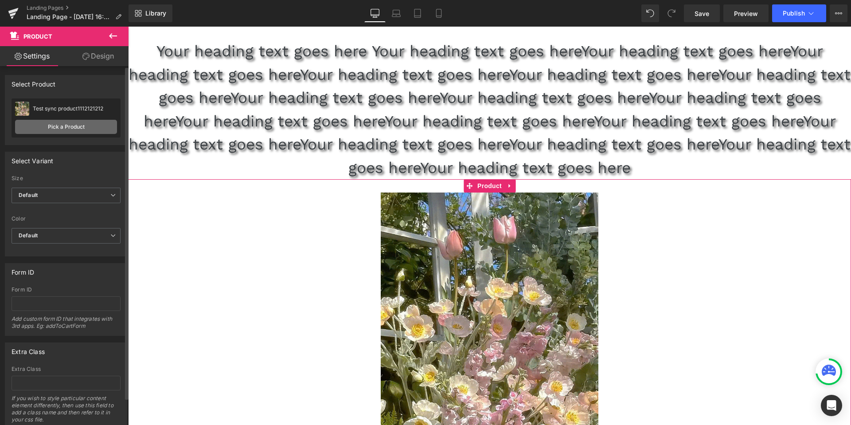
click at [69, 127] on link "Pick a Product" at bounding box center [66, 127] width 102 height 14
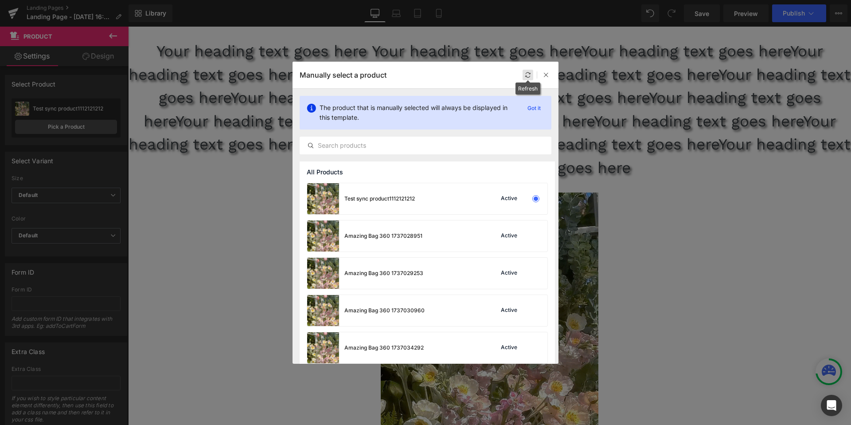
click at [527, 76] on icon at bounding box center [528, 75] width 6 height 6
click at [528, 72] on icon at bounding box center [528, 75] width 6 height 6
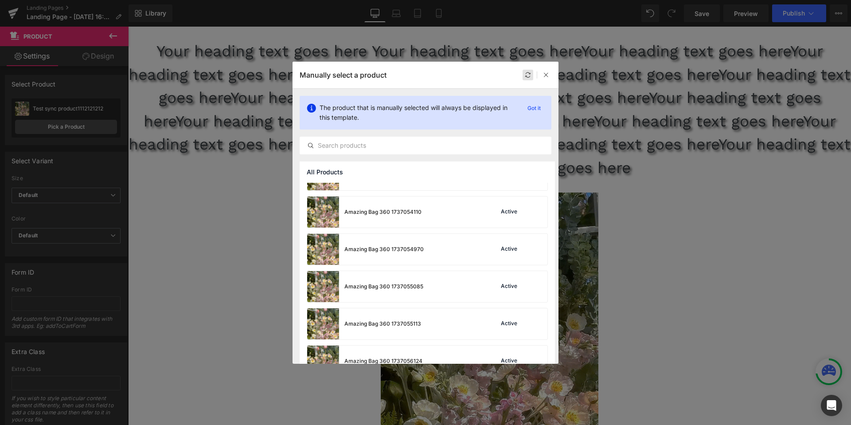
scroll to position [641, 0]
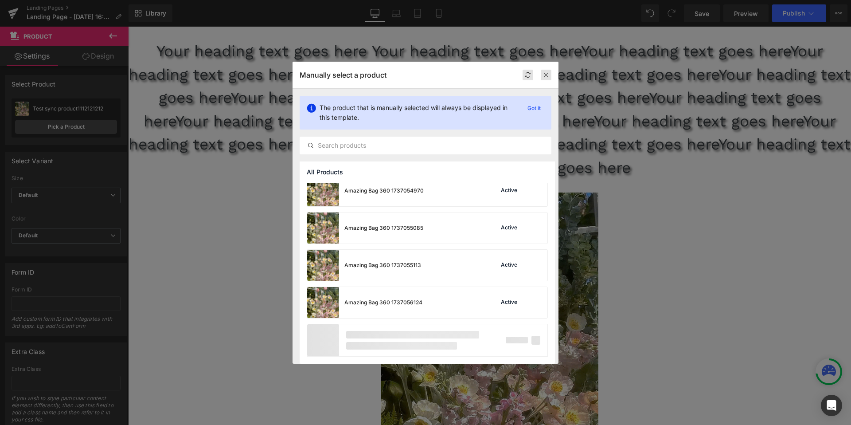
click at [547, 74] on icon at bounding box center [546, 75] width 6 height 6
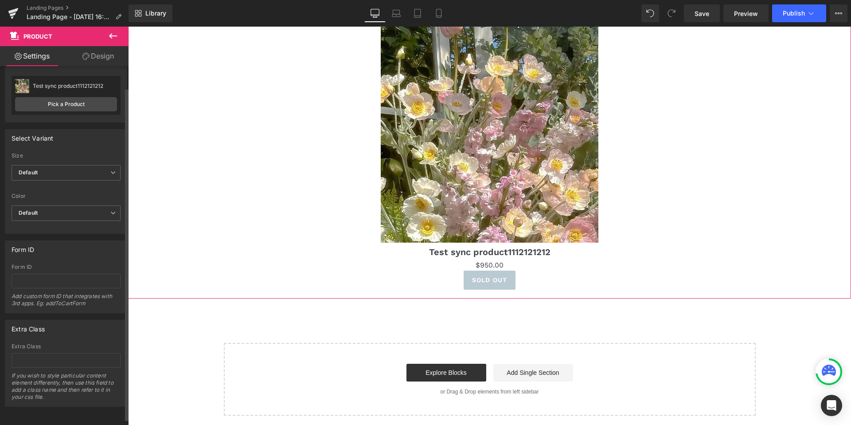
scroll to position [0, 0]
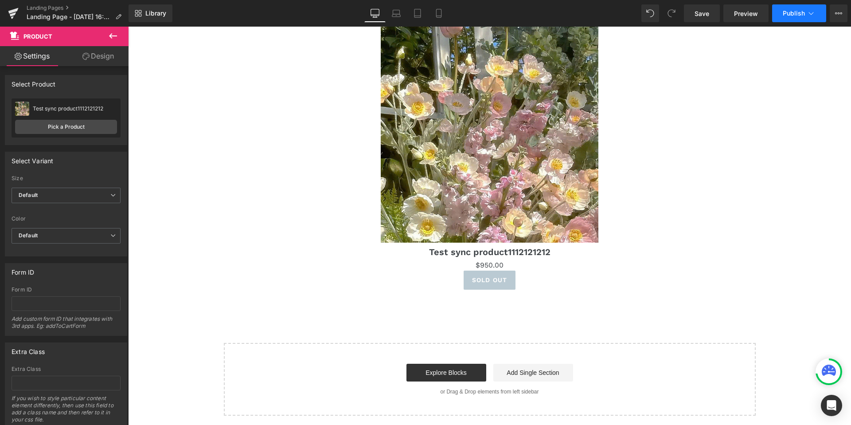
click at [776, 19] on button "Publish" at bounding box center [799, 13] width 54 height 18
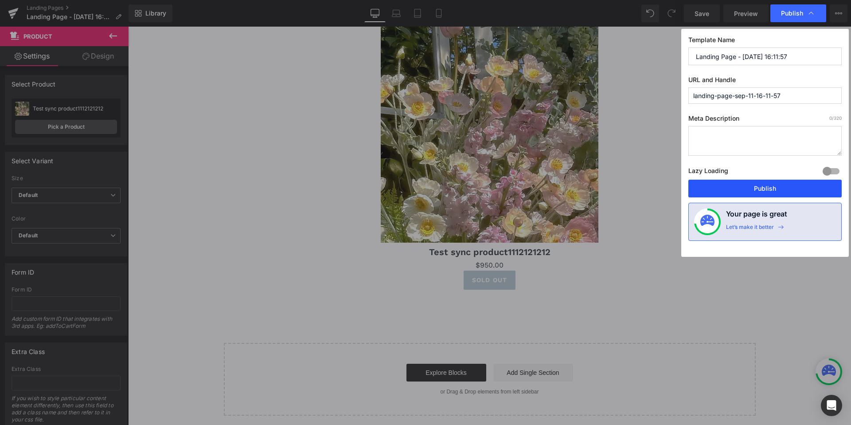
click at [736, 193] on button "Publish" at bounding box center [765, 189] width 153 height 18
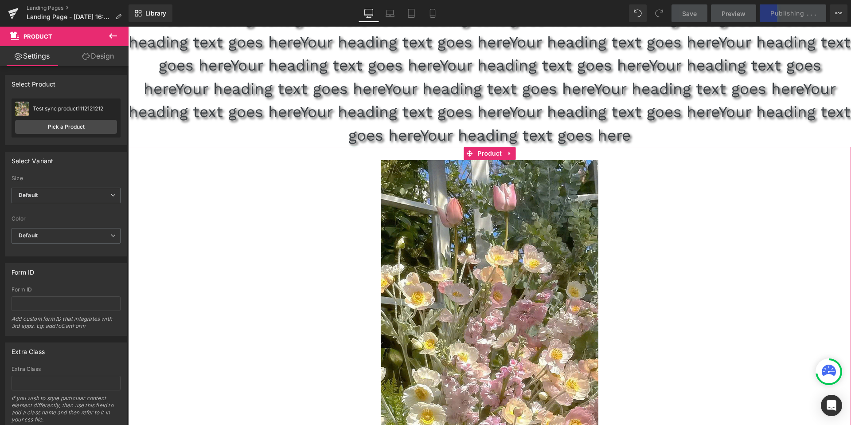
scroll to position [41, 0]
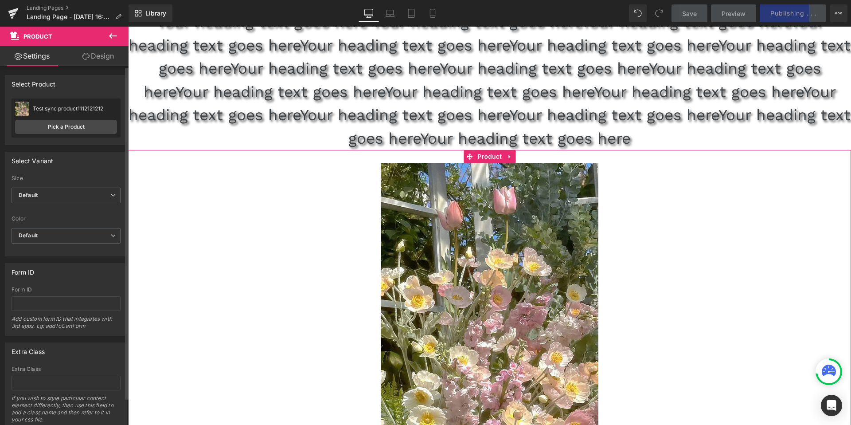
click at [79, 110] on div "Test sync product1112121212" at bounding box center [75, 109] width 84 height 6
click at [41, 110] on div "Test sync product1112121212" at bounding box center [75, 109] width 84 height 6
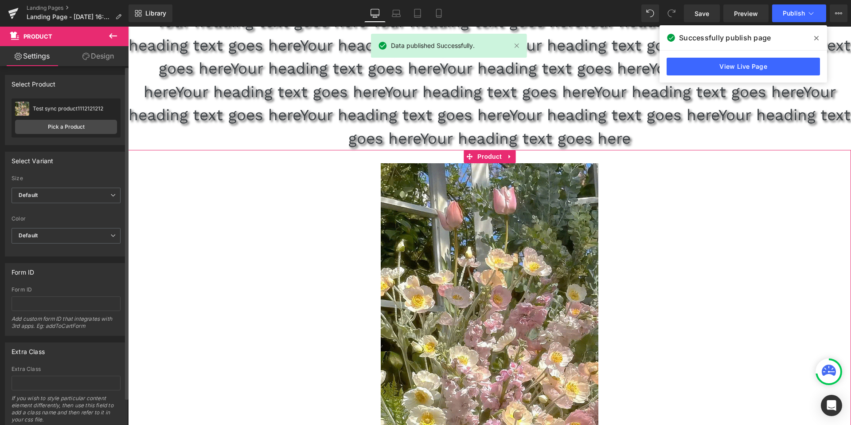
click at [41, 110] on div "Test sync product1112121212" at bounding box center [75, 109] width 84 height 6
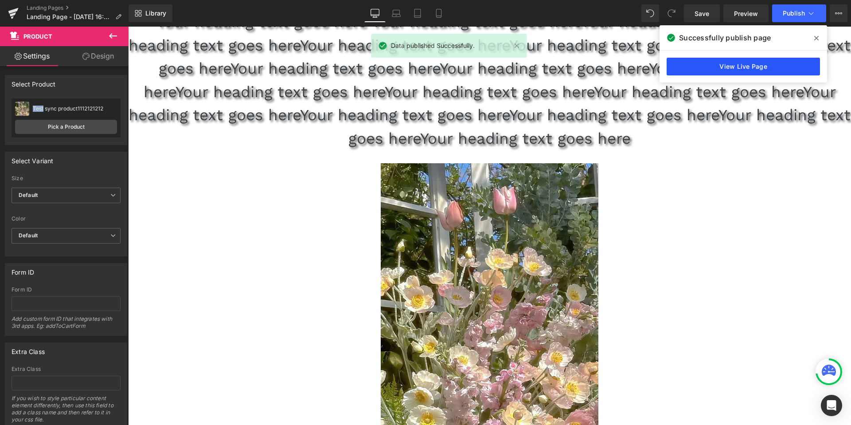
click at [800, 65] on link "View Live Page" at bounding box center [743, 67] width 153 height 18
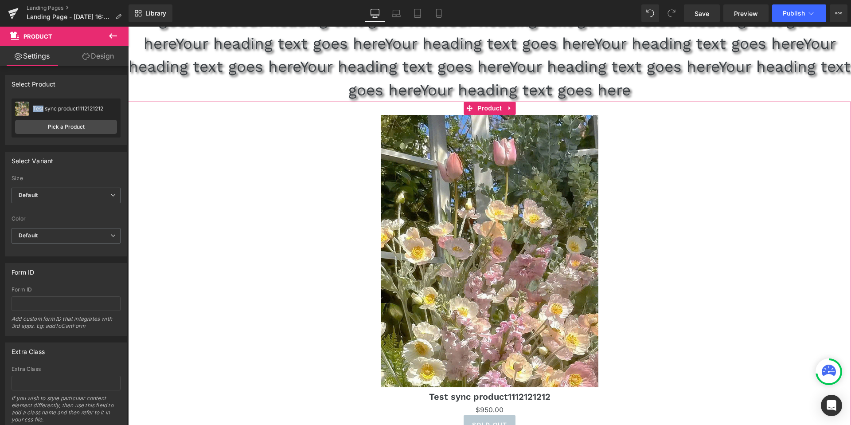
scroll to position [238, 0]
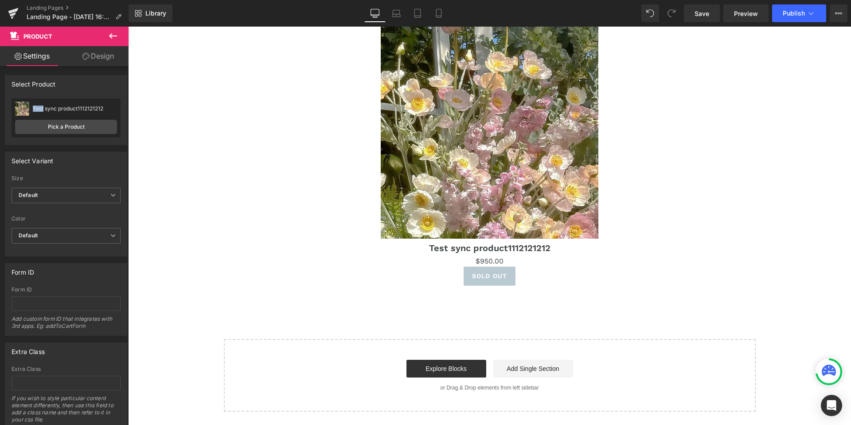
click at [111, 38] on icon at bounding box center [113, 35] width 8 height 5
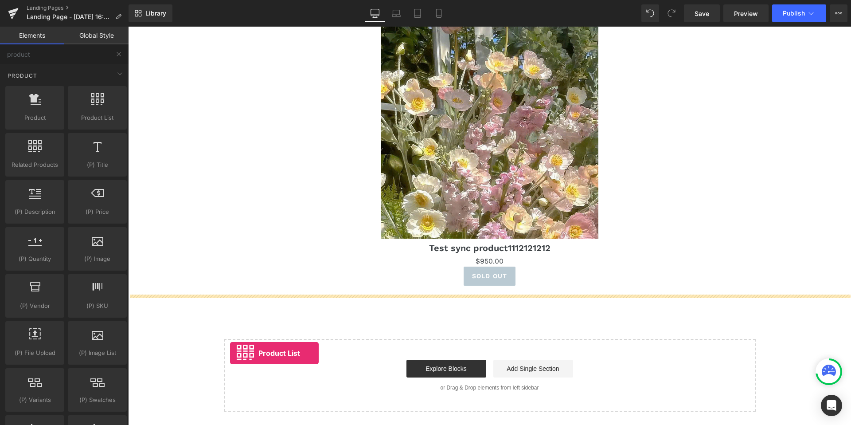
drag, startPoint x: 227, startPoint y: 127, endPoint x: 230, endPoint y: 352, distance: 225.7
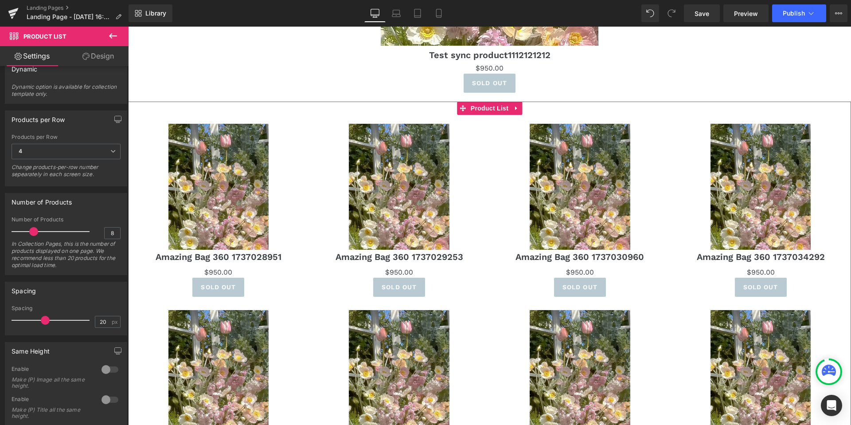
scroll to position [433, 0]
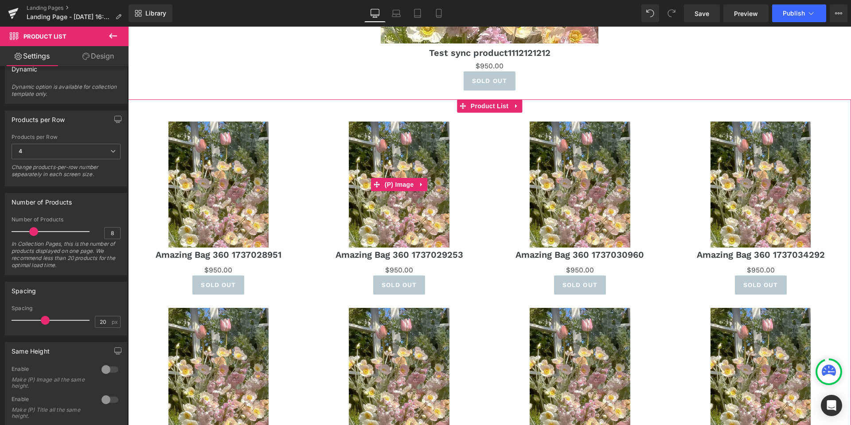
click at [320, 231] on div "Sale Off" at bounding box center [400, 183] width 168 height 125
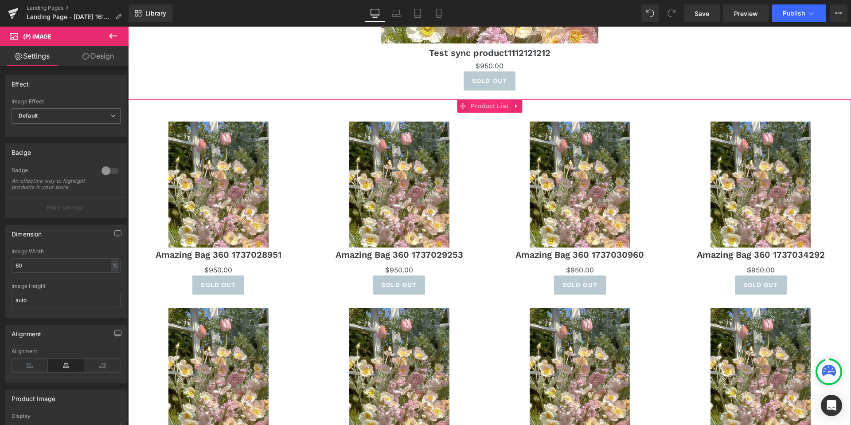
click at [495, 106] on span "Product List" at bounding box center [490, 105] width 42 height 13
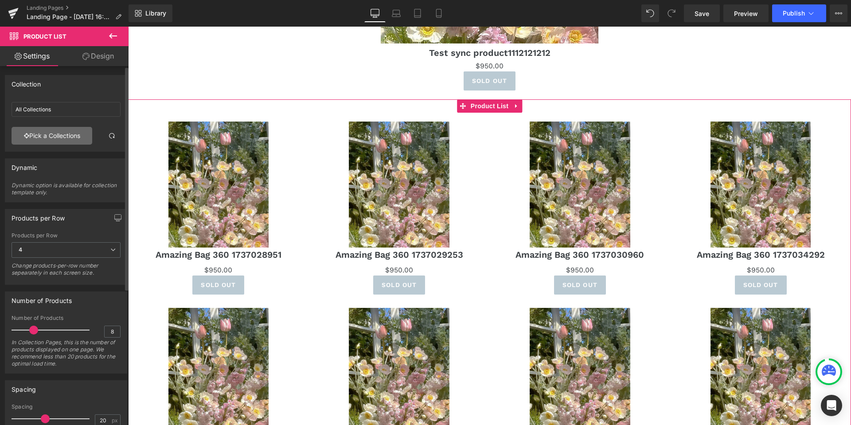
click at [67, 139] on link "Pick a Collections" at bounding box center [52, 136] width 81 height 18
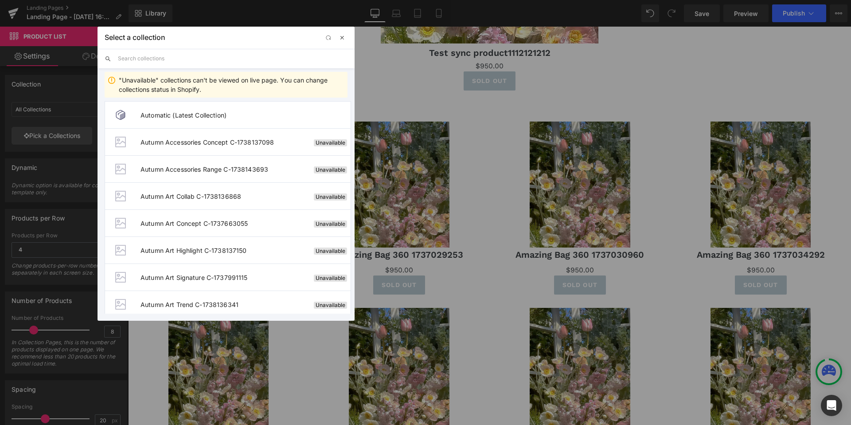
click at [342, 37] on span "button" at bounding box center [342, 37] width 7 height 7
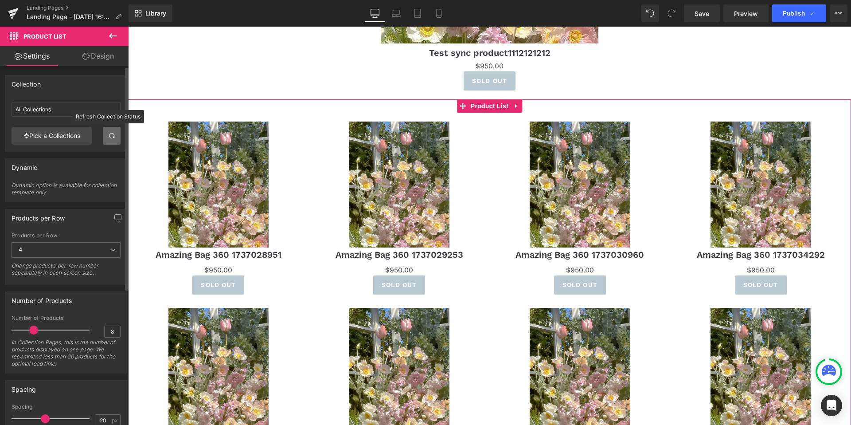
click at [110, 137] on span at bounding box center [111, 135] width 7 height 7
click at [110, 133] on span at bounding box center [111, 135] width 7 height 7
click at [108, 135] on span at bounding box center [111, 135] width 7 height 7
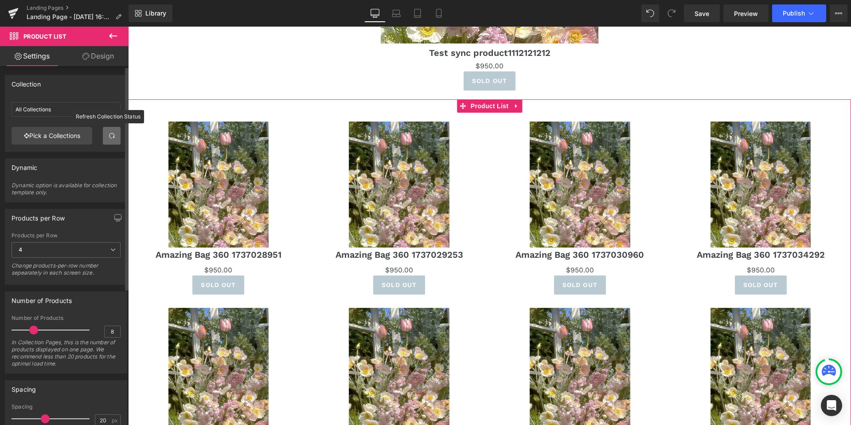
click at [108, 135] on span at bounding box center [111, 135] width 7 height 7
click at [43, 135] on link "Pick a Collections" at bounding box center [52, 136] width 81 height 18
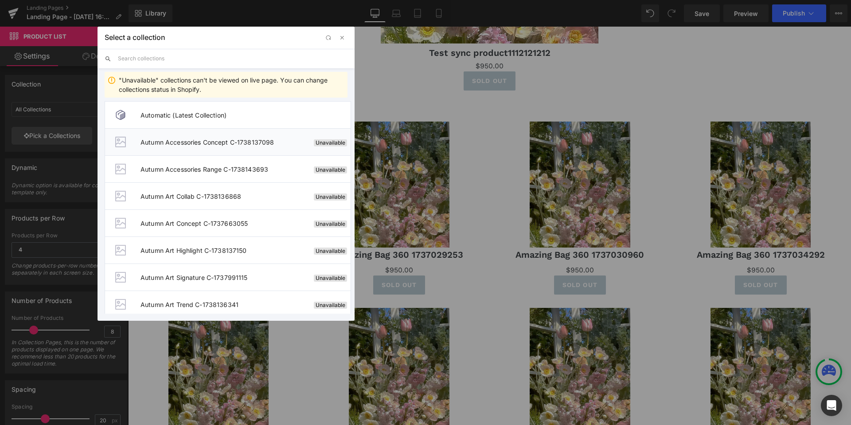
click at [192, 143] on span "Autumn Accessories Concept C-1738137098" at bounding box center [226, 142] width 170 height 8
type input "Autumn Accessories Concept C-1738137098"
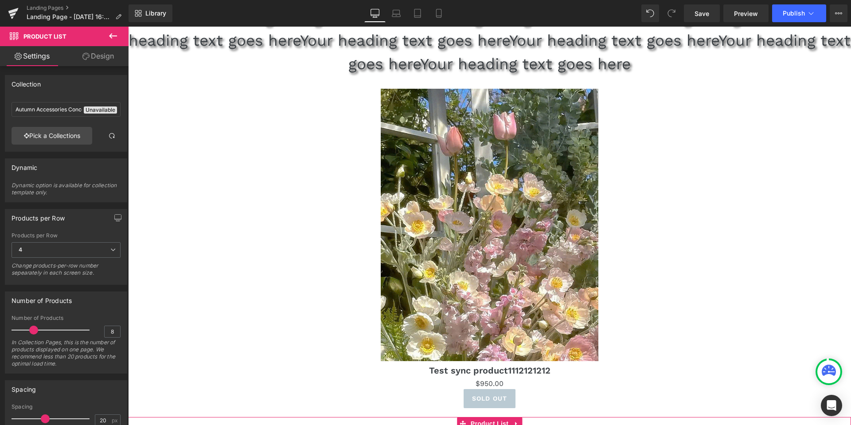
scroll to position [74, 0]
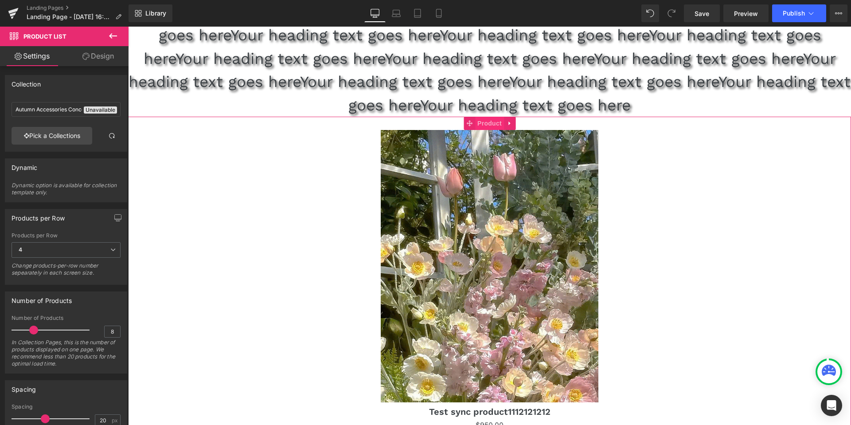
click at [492, 123] on span "Product" at bounding box center [489, 123] width 29 height 13
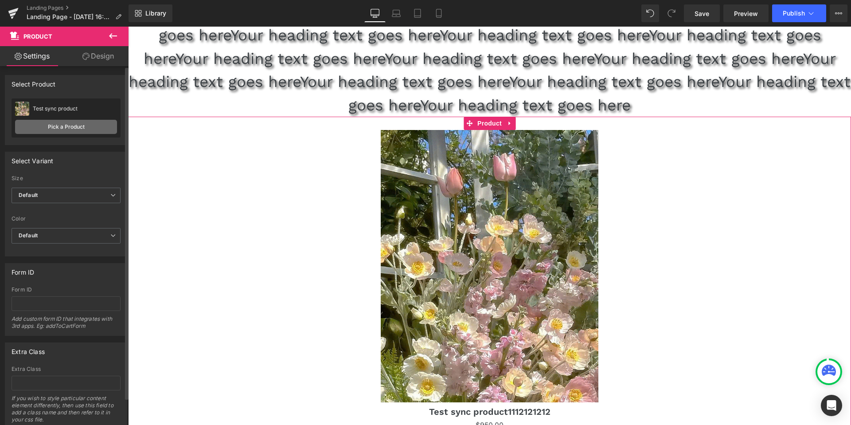
click at [102, 127] on link "Pick a Product" at bounding box center [66, 127] width 102 height 14
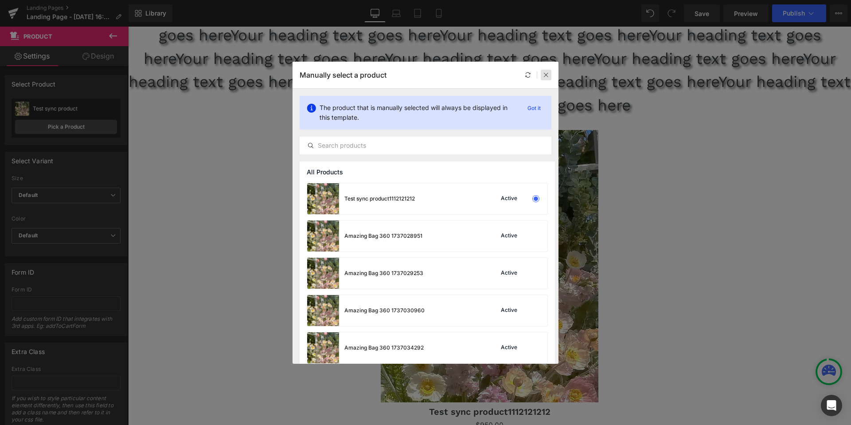
click at [546, 76] on icon at bounding box center [546, 75] width 6 height 6
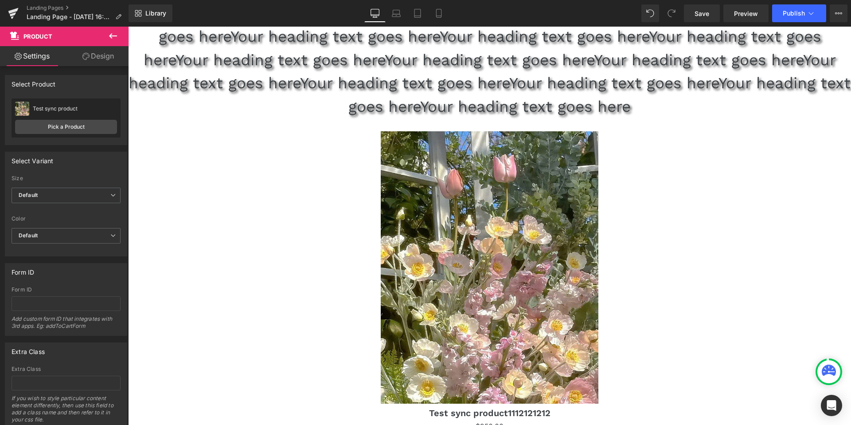
scroll to position [57, 0]
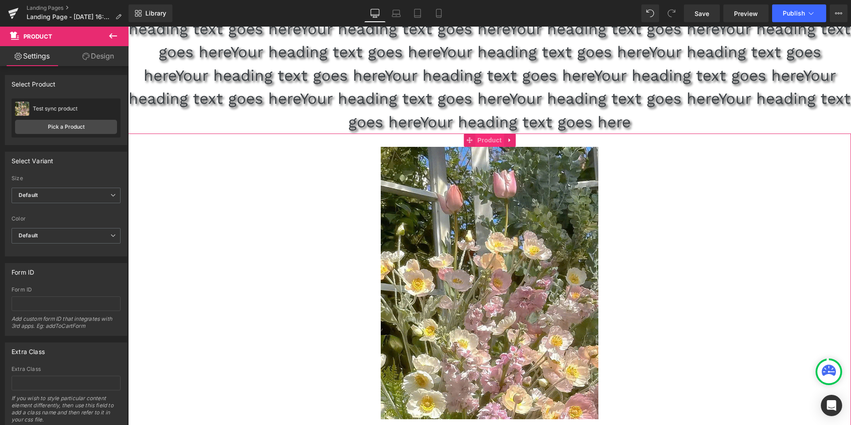
click at [493, 140] on span "Product" at bounding box center [489, 139] width 29 height 13
click at [86, 125] on link "Pick a Product" at bounding box center [66, 127] width 102 height 14
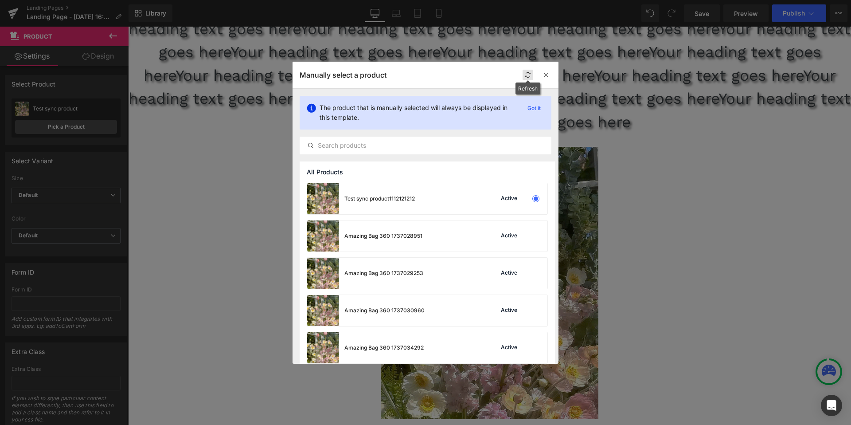
click at [526, 77] on icon at bounding box center [528, 75] width 6 height 6
click at [548, 74] on icon at bounding box center [546, 75] width 6 height 6
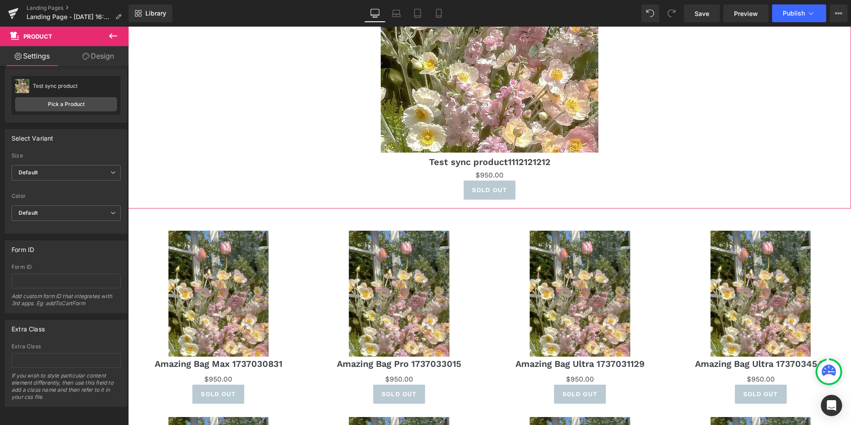
scroll to position [327, 0]
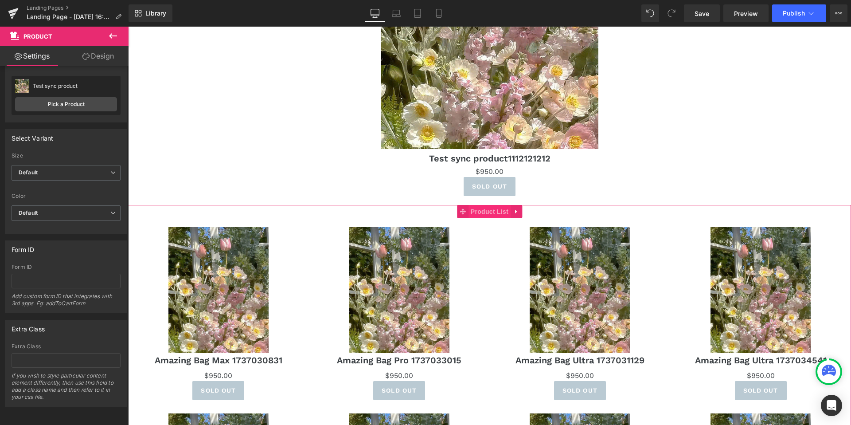
click at [488, 215] on span "Product List" at bounding box center [490, 211] width 42 height 13
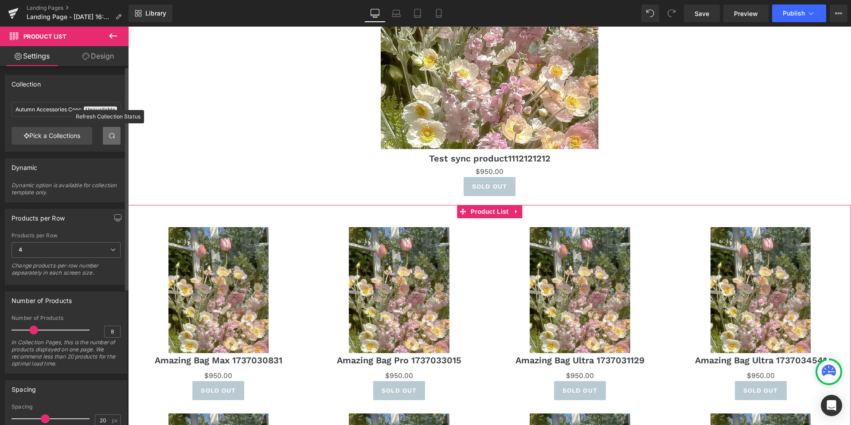
click at [108, 137] on span at bounding box center [111, 135] width 7 height 7
click at [61, 135] on link "Pick a Collections" at bounding box center [52, 136] width 81 height 18
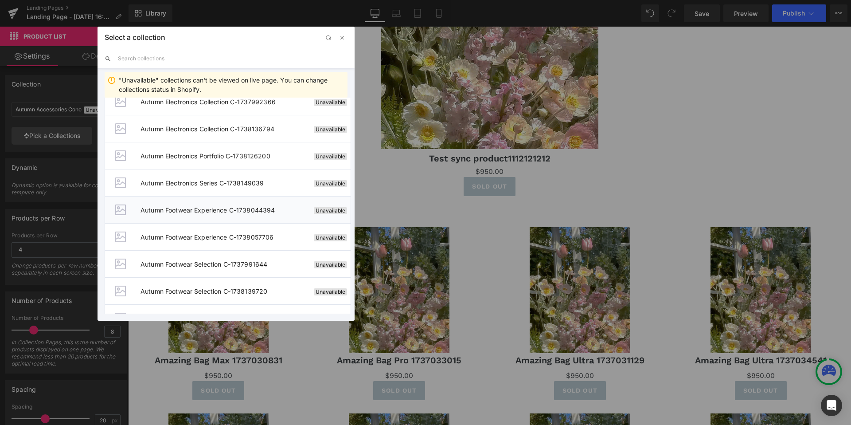
scroll to position [591, 0]
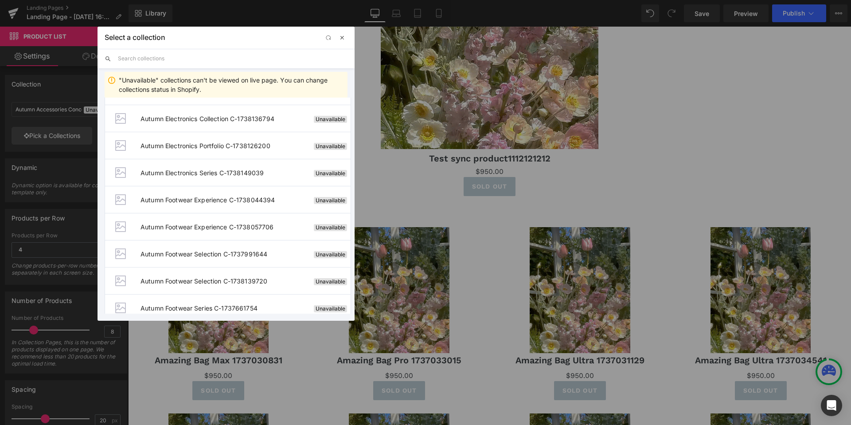
click at [342, 39] on span "button" at bounding box center [342, 37] width 7 height 7
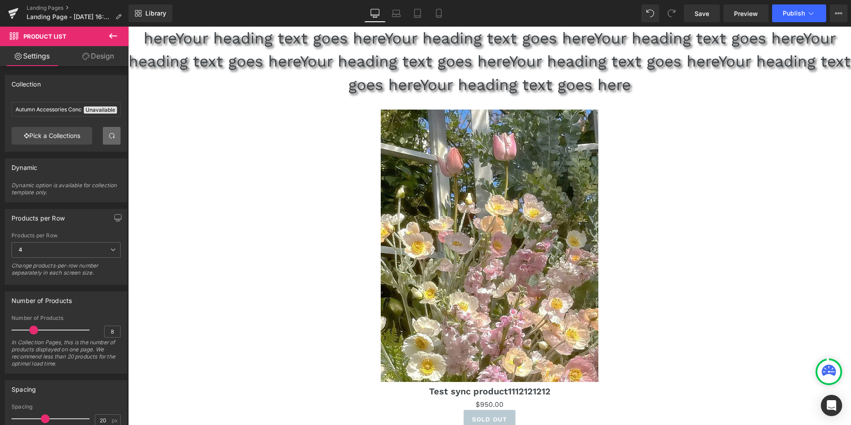
scroll to position [98, 0]
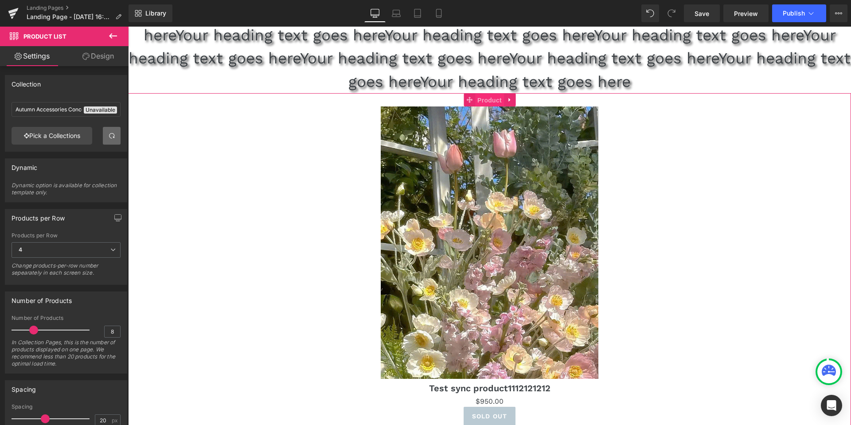
click at [475, 100] on span "Product" at bounding box center [489, 100] width 29 height 13
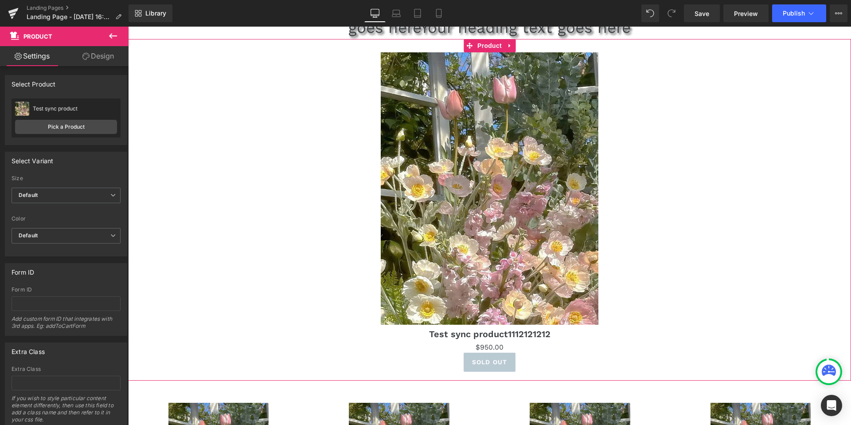
scroll to position [161, 0]
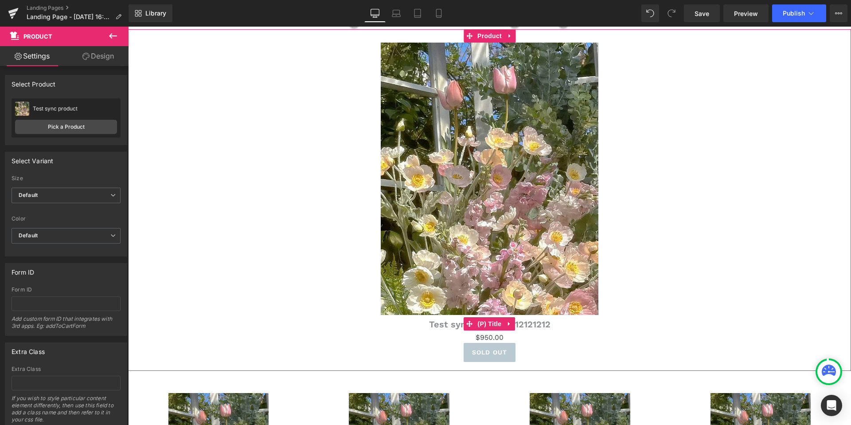
click at [451, 324] on link "Test sync product1112121212" at bounding box center [489, 324] width 121 height 11
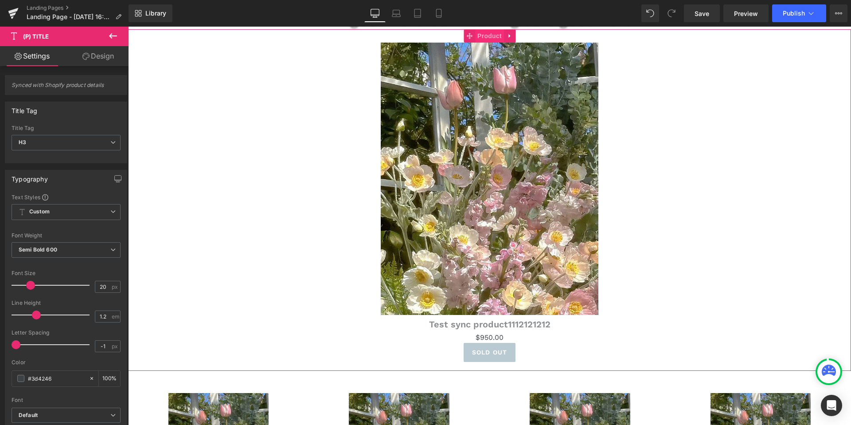
click at [492, 34] on span "Product" at bounding box center [489, 35] width 29 height 13
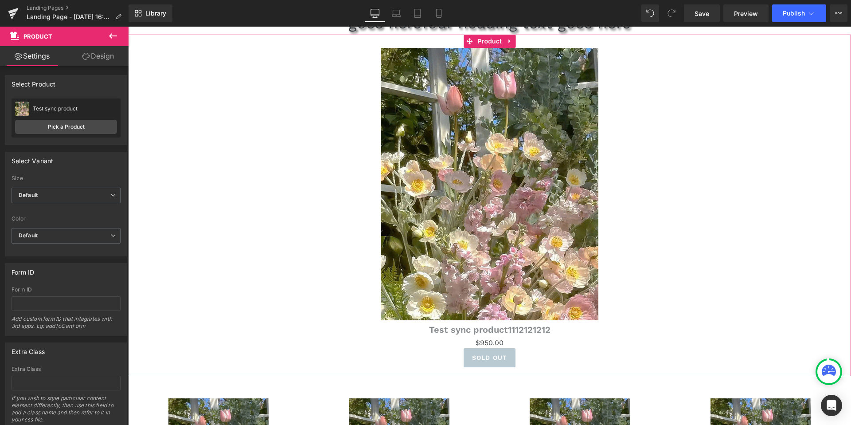
scroll to position [155, 0]
